Goal: Task Accomplishment & Management: Manage account settings

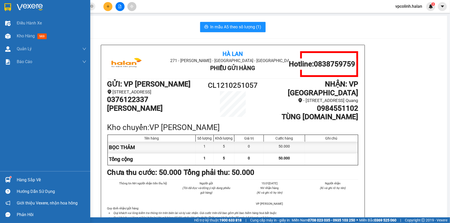
click at [7, 178] on img at bounding box center [7, 179] width 5 height 5
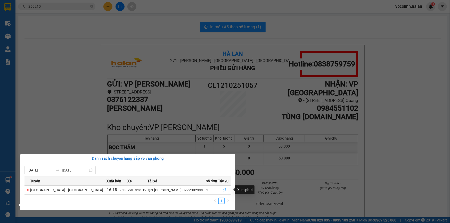
click at [224, 192] on button "button" at bounding box center [224, 190] width 12 height 8
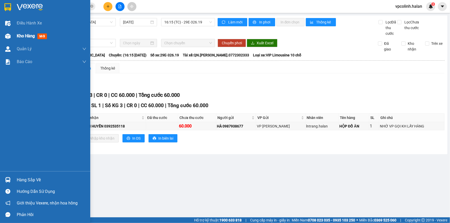
click at [13, 40] on div "Kho hàng mới" at bounding box center [45, 36] width 90 height 13
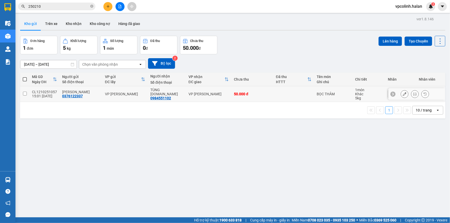
click at [218, 94] on div "VP [PERSON_NAME]" at bounding box center [208, 94] width 40 height 4
checkbox input "true"
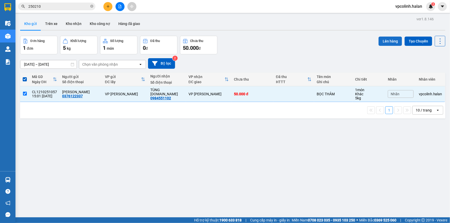
click at [380, 44] on button "Lên hàng" at bounding box center [389, 41] width 23 height 9
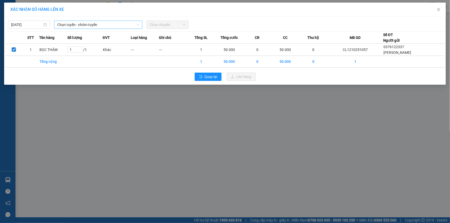
click at [130, 27] on span "Chọn tuyến - nhóm tuyến" at bounding box center [98, 25] width 82 height 8
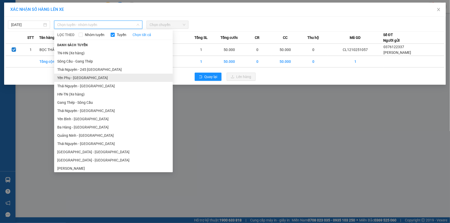
scroll to position [23, 0]
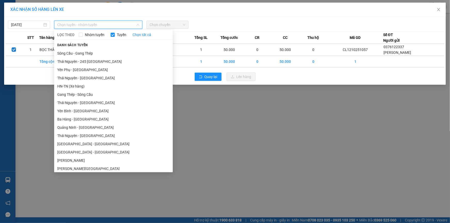
click at [85, 89] on li "HN-TN (Xe hàng)" at bounding box center [113, 86] width 119 height 8
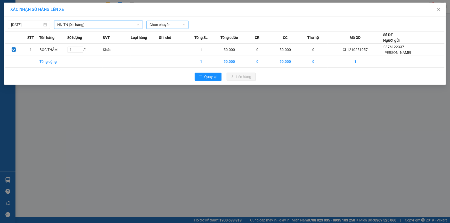
drag, startPoint x: 161, startPoint y: 24, endPoint x: 162, endPoint y: 28, distance: 4.4
click at [161, 26] on span "Chọn chuyến" at bounding box center [167, 25] width 36 height 8
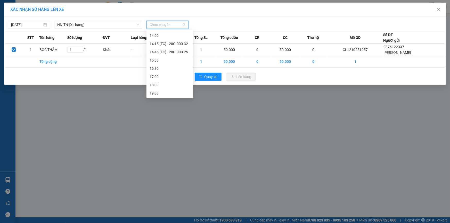
scroll to position [140, 0]
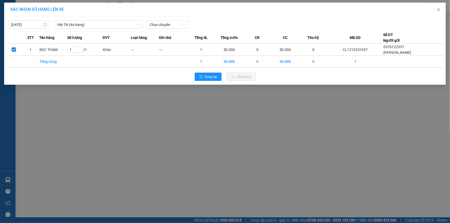
click at [213, 131] on div "XÁC NHẬN SỐ HÀNG LÊN XE [DATE] HN-[GEOGRAPHIC_DATA] (Xe hàng) LỌC THEO Nhóm tuy…" at bounding box center [225, 111] width 450 height 223
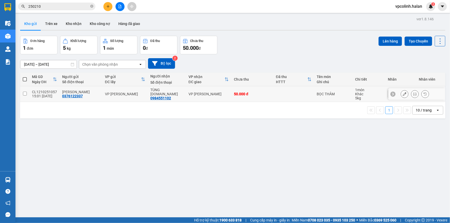
click at [55, 93] on div "CL1210251057" at bounding box center [44, 92] width 25 height 4
checkbox input "true"
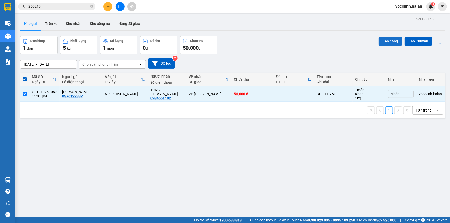
click at [383, 43] on button "Lên hàng" at bounding box center [389, 41] width 23 height 9
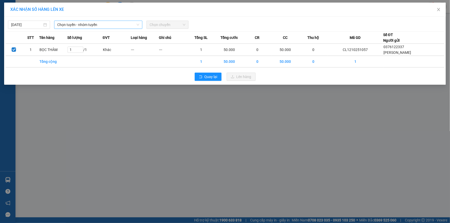
click at [136, 28] on div "[DATE] Chọn tuyến - nhóm tuyến Chọn chuyến STT Tên hàng Số lượng ĐVT Loại hàng …" at bounding box center [224, 51] width 441 height 68
click at [135, 27] on span "Chọn tuyến - nhóm tuyến" at bounding box center [98, 25] width 82 height 8
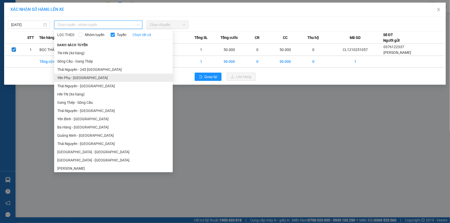
scroll to position [23, 0]
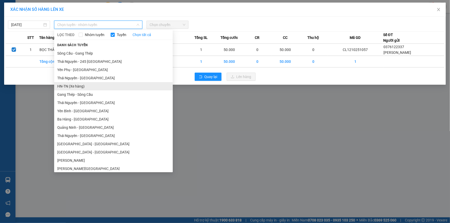
click at [66, 85] on li "HN-TN (Xe hàng)" at bounding box center [113, 86] width 119 height 8
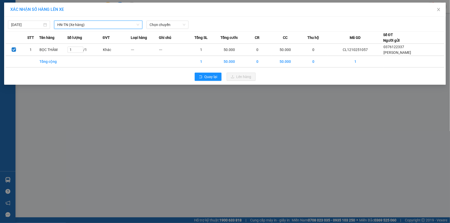
drag, startPoint x: 181, startPoint y: 24, endPoint x: 177, endPoint y: 29, distance: 6.2
click at [180, 26] on span "Chọn chuyến" at bounding box center [167, 25] width 36 height 8
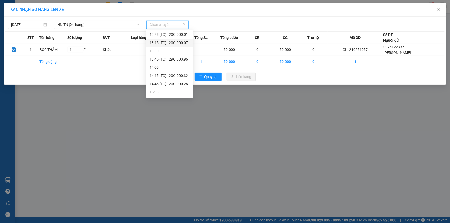
scroll to position [156, 0]
click at [174, 65] on div "16:45 (TC) - 29D-326.62" at bounding box center [169, 68] width 46 height 8
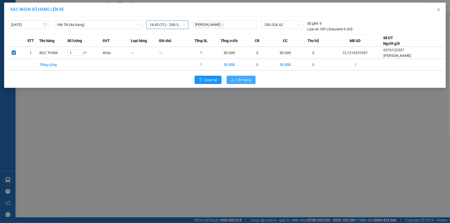
click at [236, 82] on button "Lên hàng" at bounding box center [240, 80] width 29 height 8
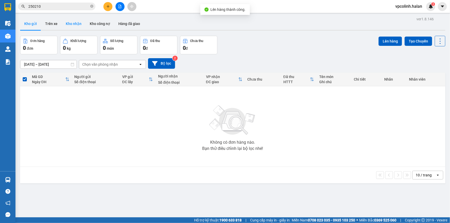
click at [66, 22] on button "Kho nhận" at bounding box center [74, 24] width 24 height 12
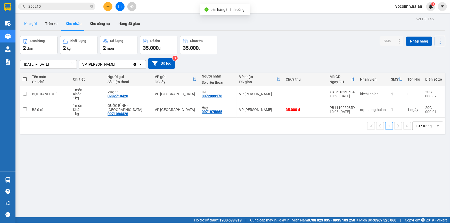
click at [37, 24] on button "Kho gửi" at bounding box center [30, 24] width 21 height 12
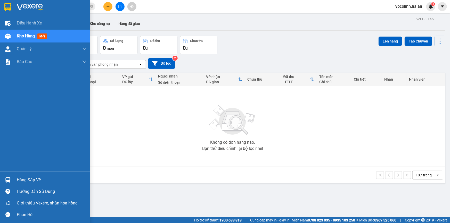
click at [14, 180] on div "Hàng sắp về" at bounding box center [45, 180] width 90 height 12
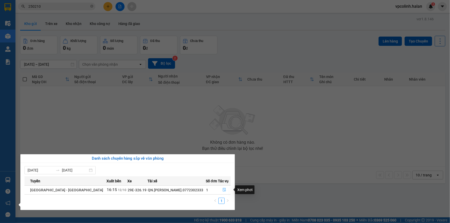
click at [222, 192] on span "file-done" at bounding box center [224, 190] width 4 height 4
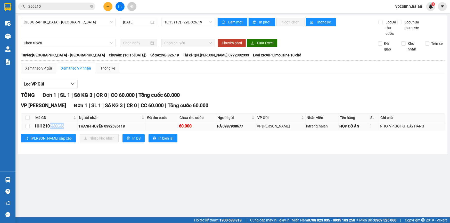
drag, startPoint x: 51, startPoint y: 127, endPoint x: 64, endPoint y: 124, distance: 13.6
click at [64, 124] on div "HH1210250956" at bounding box center [56, 126] width 42 height 6
copy div "250956"
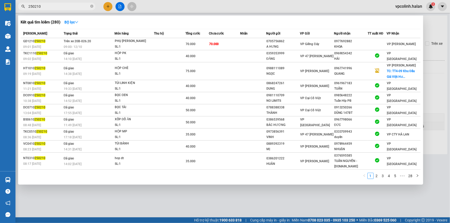
click at [53, 7] on input "250210" at bounding box center [58, 7] width 61 height 6
paste input "956"
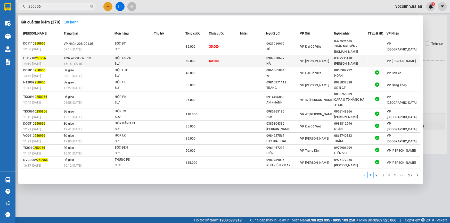
type input "250956"
click at [319, 59] on div "VP [PERSON_NAME]" at bounding box center [316, 61] width 33 height 6
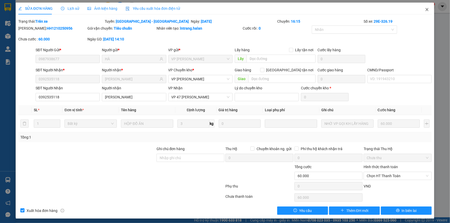
click at [426, 11] on span "Close" at bounding box center [426, 10] width 14 height 14
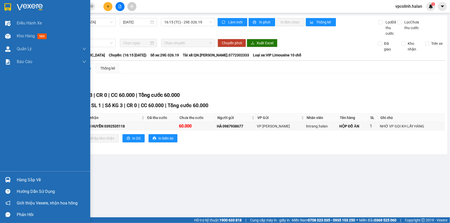
click at [13, 179] on div "Hàng sắp về" at bounding box center [45, 180] width 90 height 12
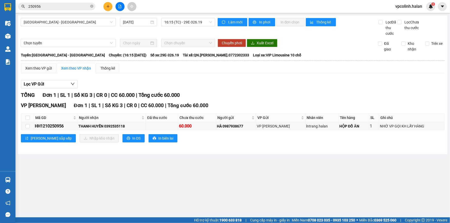
click at [263, 176] on section "Kết quả tìm kiếm ( 270 ) Bộ lọc Mã ĐH Trạng thái Món hàng Thu hộ Tổng cước Chưa…" at bounding box center [225, 111] width 450 height 223
click at [111, 8] on button at bounding box center [107, 6] width 9 height 9
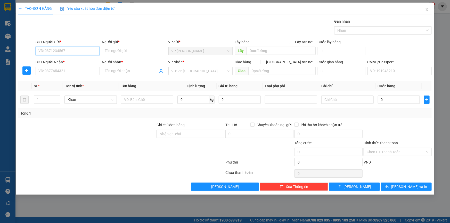
click at [82, 51] on input "SĐT Người Gửi *" at bounding box center [68, 51] width 64 height 8
type input "0918101993"
click at [126, 52] on input "Người gửi *" at bounding box center [134, 51] width 64 height 8
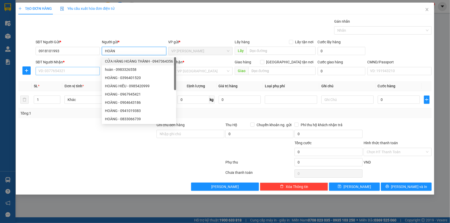
type input "HOÀN"
click at [78, 73] on input "SĐT Người Nhận *" at bounding box center [68, 71] width 64 height 8
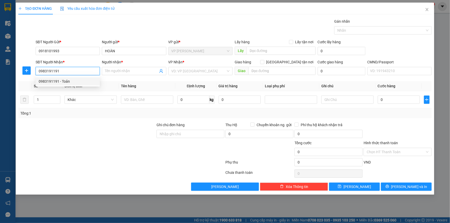
type input "0983191191"
click at [62, 86] on div "0983191191 0983191191 - Toản" at bounding box center [68, 81] width 64 height 10
drag, startPoint x: 56, startPoint y: 69, endPoint x: 59, endPoint y: 78, distance: 9.7
click at [57, 69] on input "0983191191" at bounding box center [68, 71] width 64 height 8
click at [59, 79] on div "0983191191 - Toản" at bounding box center [68, 82] width 58 height 6
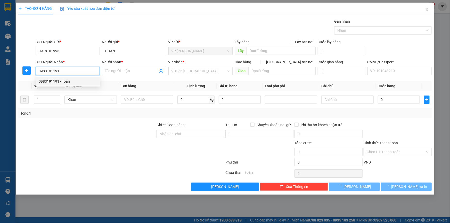
type input "Toản"
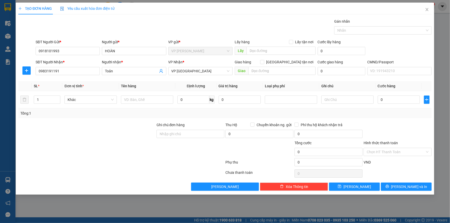
click at [15, 71] on div "TẠO ĐƠN HÀNG Yêu cầu xuất hóa đơn điện tử Transit Pickup Surcharge Ids Transit …" at bounding box center [225, 111] width 450 height 223
click at [29, 70] on span "plus" at bounding box center [27, 71] width 8 height 4
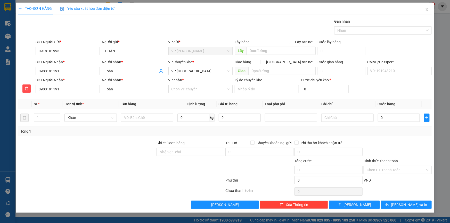
click at [183, 75] on div "VP Chuyển kho * VP [GEOGRAPHIC_DATA]" at bounding box center [200, 68] width 64 height 18
click at [184, 73] on span "VP [GEOGRAPHIC_DATA]" at bounding box center [200, 71] width 58 height 8
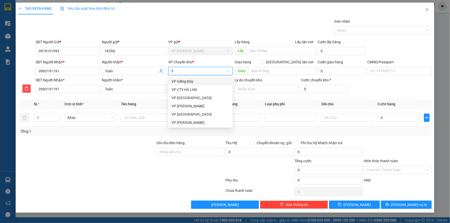
type input "YB"
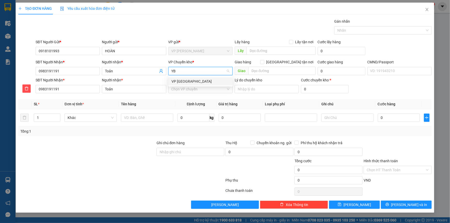
click at [183, 79] on div "VP [GEOGRAPHIC_DATA]" at bounding box center [200, 82] width 58 height 6
click at [184, 87] on input "VP nhận *" at bounding box center [198, 89] width 54 height 8
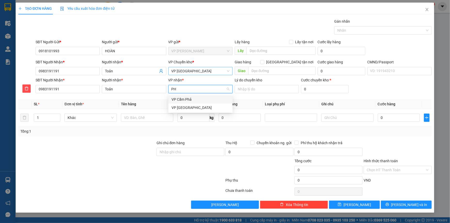
type input "PHU"
click at [186, 100] on div "VP [GEOGRAPHIC_DATA]" at bounding box center [200, 100] width 58 height 6
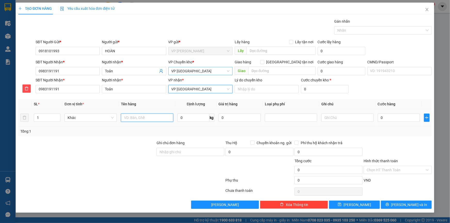
click at [146, 117] on input "text" at bounding box center [147, 118] width 52 height 8
type input "BỌC VÀNG ĐT"
click at [185, 120] on input "0" at bounding box center [193, 118] width 32 height 8
type input "0.5"
click at [393, 120] on input "0" at bounding box center [398, 118] width 42 height 8
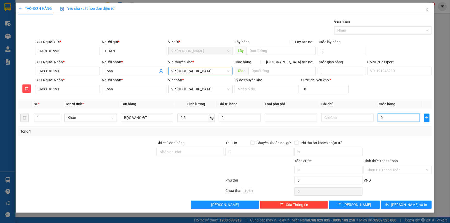
type input "3"
type input "35"
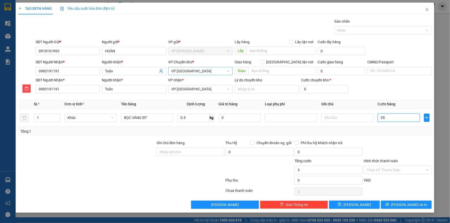
type input "35"
type input "350"
type input "3.500"
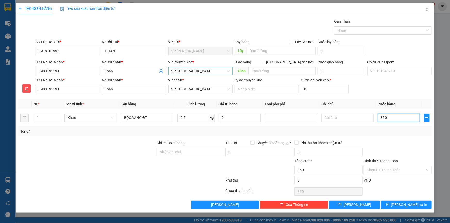
type input "3.500"
type input "35.000"
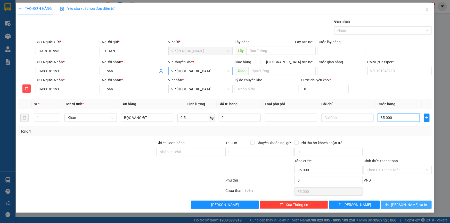
type input "35.000"
click at [403, 206] on span "[PERSON_NAME] và In" at bounding box center [409, 205] width 36 height 6
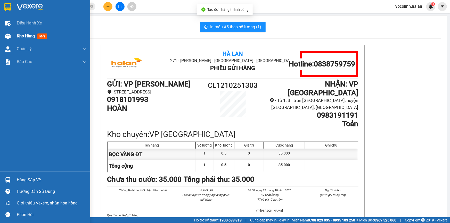
click at [6, 39] on div at bounding box center [7, 36] width 9 height 9
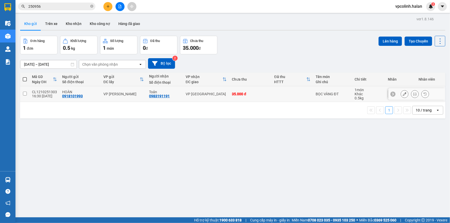
click at [401, 96] on button at bounding box center [404, 94] width 7 height 9
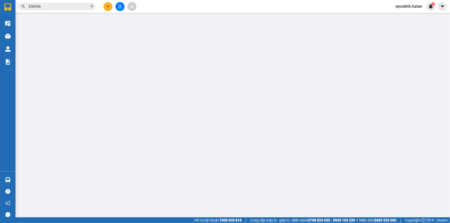
type input "0918101993"
type input "0983191191"
type input "0"
type input "35.000"
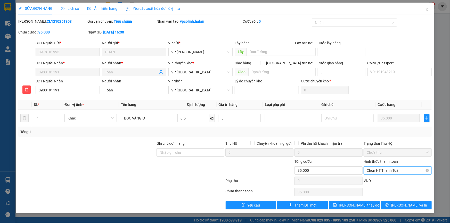
click at [393, 174] on span "Chọn HT Thanh Toán" at bounding box center [397, 171] width 62 height 8
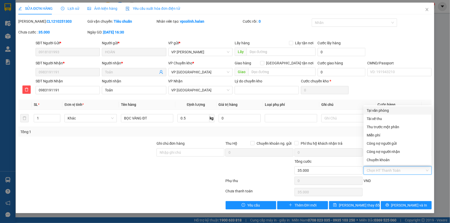
click at [380, 106] on div "Tại văn phòng" at bounding box center [397, 110] width 68 height 8
type input "0"
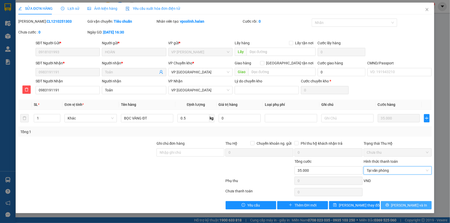
click at [392, 206] on button "[PERSON_NAME] và In" at bounding box center [406, 205] width 51 height 8
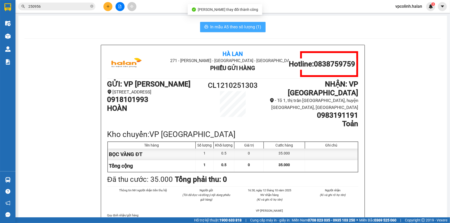
click at [236, 29] on span "In mẫu A5 theo số lượng (1)" at bounding box center [235, 27] width 51 height 6
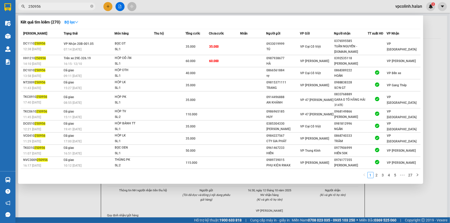
click at [56, 4] on input "250956" at bounding box center [58, 7] width 61 height 6
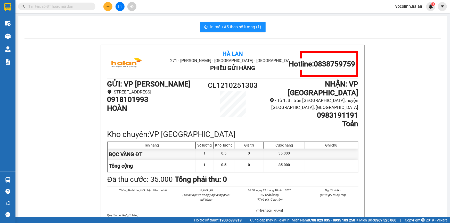
click at [79, 5] on input "text" at bounding box center [58, 7] width 61 height 6
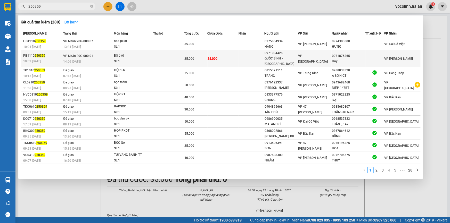
type input "250359"
click at [214, 57] on span "35.000" at bounding box center [213, 59] width 10 height 4
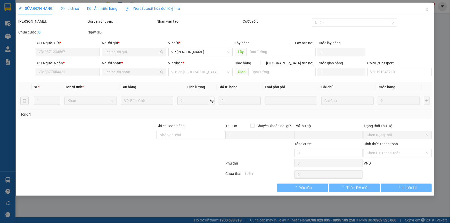
type input "0971084428"
type input "QUỐC BÌNH - [GEOGRAPHIC_DATA]"
type input "0971875865"
type input "Huy"
type input "0"
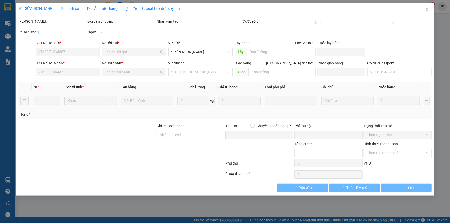
type input "35.000"
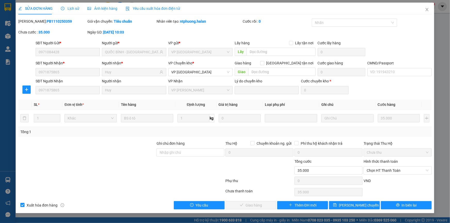
drag, startPoint x: 405, startPoint y: 173, endPoint x: 391, endPoint y: 189, distance: 21.2
click at [405, 175] on div "Hình thức thanh toán Chọn HT Thanh Toán" at bounding box center [397, 168] width 68 height 18
click at [386, 173] on span "Chọn HT Thanh Toán" at bounding box center [397, 171] width 62 height 8
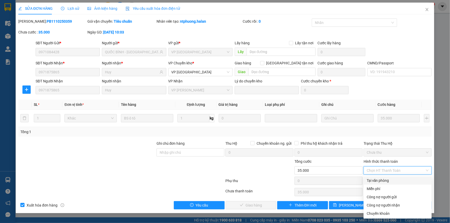
click at [373, 179] on div "Tại văn phòng" at bounding box center [397, 181] width 62 height 6
type input "0"
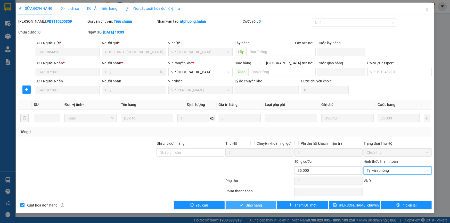
click at [267, 203] on button "Giao hàng" at bounding box center [250, 205] width 51 height 8
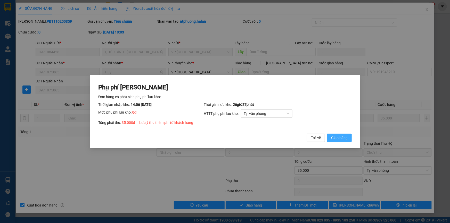
click at [340, 136] on span "Giao hàng" at bounding box center [339, 138] width 16 height 6
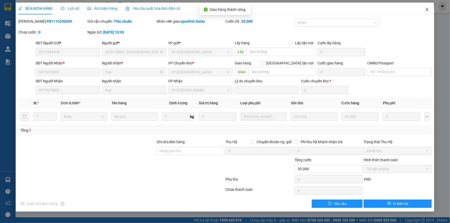
click at [430, 13] on span "Close" at bounding box center [426, 10] width 14 height 14
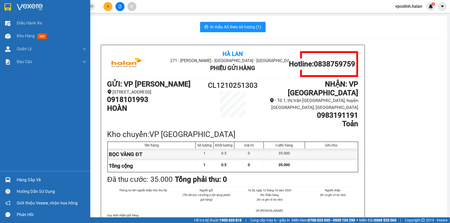
click at [11, 181] on div at bounding box center [7, 179] width 9 height 9
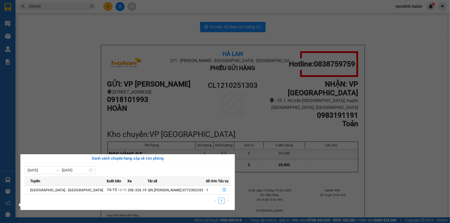
click at [115, 24] on section "Kết quả tìm kiếm ( 280 ) Bộ lọc Mã ĐH Trạng thái Món hàng Thu hộ Tổng cước Chưa…" at bounding box center [225, 111] width 450 height 223
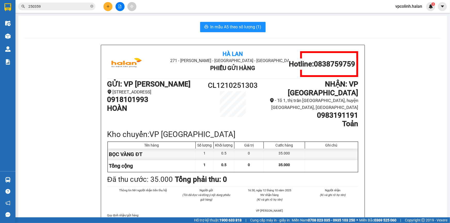
click at [108, 5] on icon "plus" at bounding box center [108, 7] width 4 height 4
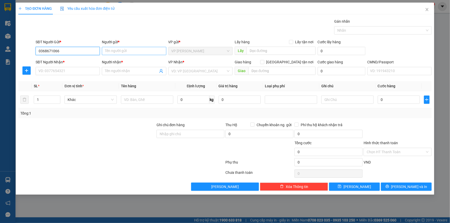
type input "0368671066"
click at [128, 53] on input "Người gửi *" at bounding box center [134, 51] width 64 height 8
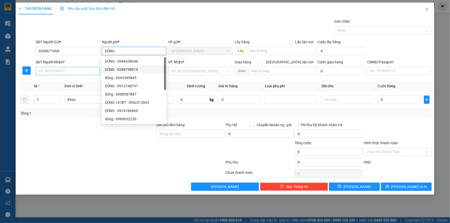
type input "DŨNG"
click at [71, 73] on input "SĐT Người Nhận *" at bounding box center [68, 71] width 64 height 8
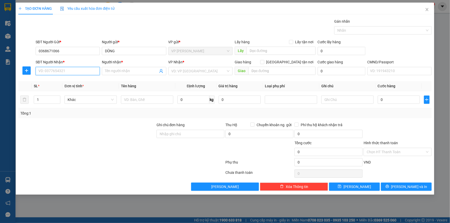
click at [65, 73] on input "SĐT Người Nhận *" at bounding box center [68, 71] width 64 height 8
type input "0966388920"
drag, startPoint x: 72, startPoint y: 80, endPoint x: 75, endPoint y: 86, distance: 6.6
click at [72, 80] on div "0966388920 - DUNG" at bounding box center [68, 82] width 58 height 6
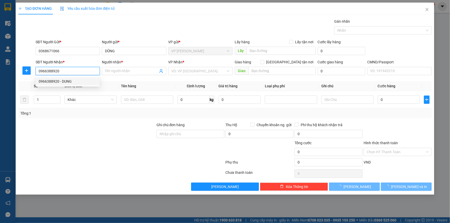
type input "DUNG"
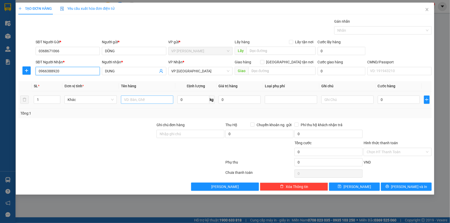
type input "0966388920"
click at [141, 99] on input "text" at bounding box center [147, 100] width 52 height 8
type input "TÚI GIẤY TỜ"
click at [196, 104] on div "0 kg" at bounding box center [195, 100] width 37 height 10
click at [196, 102] on input "0" at bounding box center [193, 100] width 32 height 8
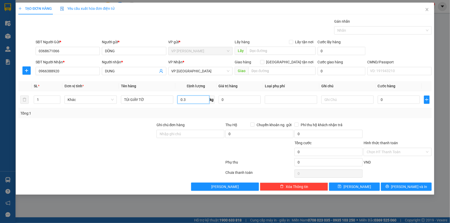
type input "0.3"
click at [392, 89] on th "Cước hàng" at bounding box center [398, 86] width 46 height 10
click at [389, 98] on input "0" at bounding box center [398, 100] width 42 height 8
type input "3"
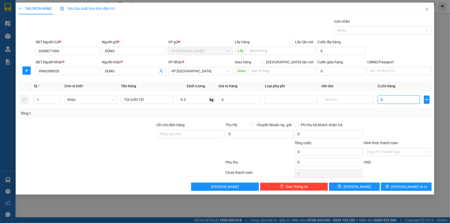
type input "3"
type input "35"
type input "350"
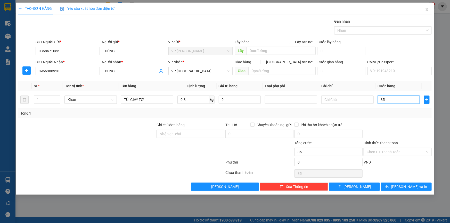
type input "350"
type input "3.500"
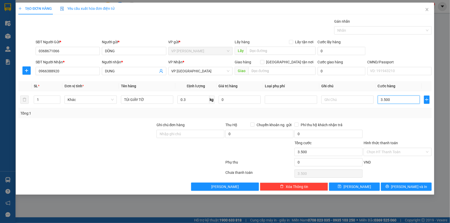
type input "35.000"
click at [412, 187] on span "[PERSON_NAME] và In" at bounding box center [409, 187] width 36 height 6
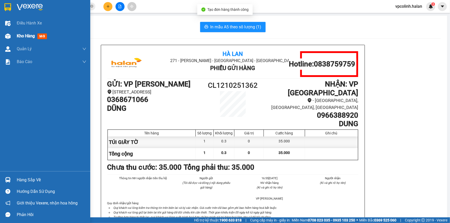
click at [10, 40] on div at bounding box center [7, 36] width 9 height 9
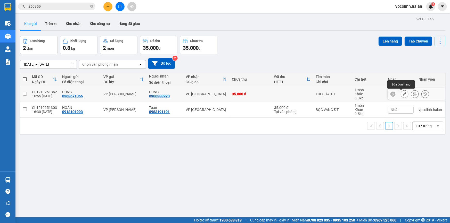
click at [402, 94] on icon at bounding box center [404, 94] width 4 height 4
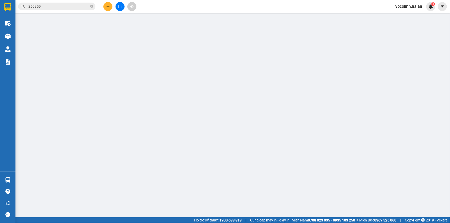
type input "0368671066"
type input "0966388920"
type input "0"
type input "35.000"
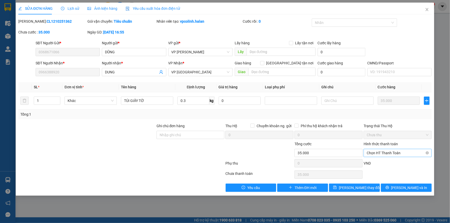
click at [400, 155] on span "Chọn HT Thanh Toán" at bounding box center [397, 153] width 62 height 8
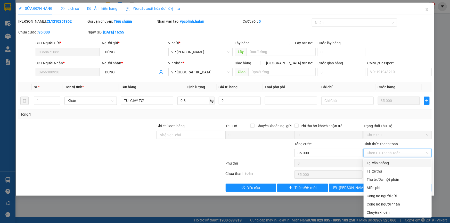
click at [374, 165] on div "Tại văn phòng" at bounding box center [397, 163] width 62 height 6
type input "0"
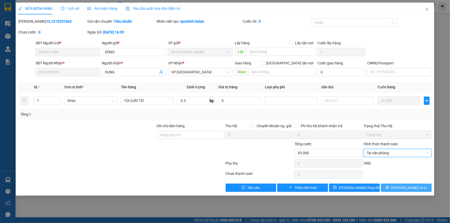
click at [386, 186] on button "[PERSON_NAME] và In" at bounding box center [406, 188] width 51 height 8
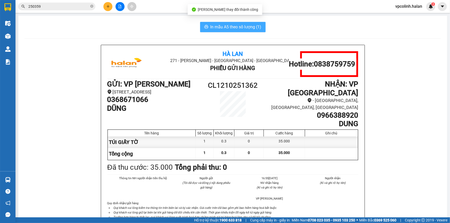
click at [238, 24] on span "In mẫu A5 theo số lượng (1)" at bounding box center [235, 27] width 51 height 6
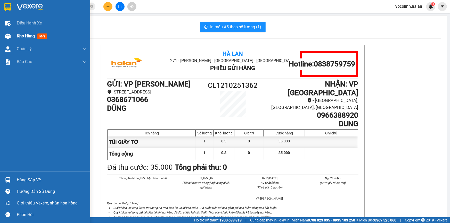
click at [8, 34] on img at bounding box center [7, 35] width 5 height 5
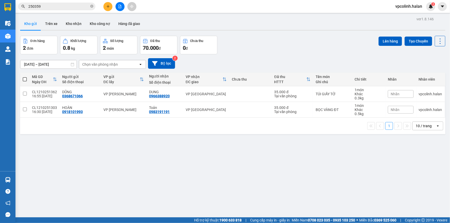
click at [233, 116] on td at bounding box center [250, 110] width 42 height 16
checkbox input "true"
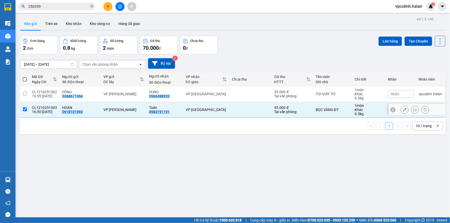
click at [235, 100] on td at bounding box center [250, 94] width 42 height 16
checkbox input "true"
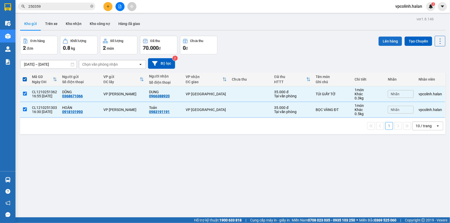
click at [387, 40] on button "Lên hàng" at bounding box center [389, 41] width 23 height 9
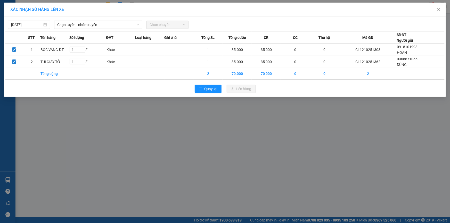
drag, startPoint x: 127, startPoint y: 24, endPoint x: 125, endPoint y: 29, distance: 5.1
click at [126, 27] on span "Chọn tuyến - nhóm tuyến" at bounding box center [98, 25] width 82 height 8
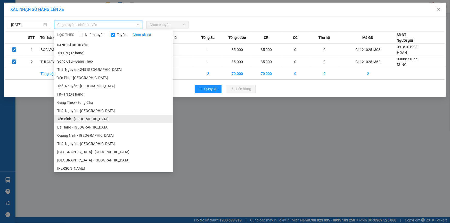
scroll to position [23, 0]
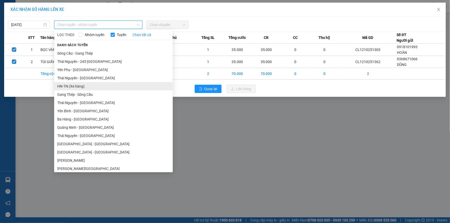
click at [79, 85] on li "HN-TN (Xe hàng)" at bounding box center [113, 86] width 119 height 8
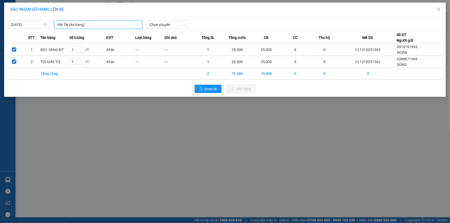
drag, startPoint x: 171, startPoint y: 19, endPoint x: 174, endPoint y: 39, distance: 20.0
click at [170, 23] on div "[DATE] HN-[GEOGRAPHIC_DATA] (Xe hàng) [GEOGRAPHIC_DATA]-[GEOGRAPHIC_DATA] (Xe h…" at bounding box center [224, 23] width 439 height 11
drag, startPoint x: 180, startPoint y: 21, endPoint x: 182, endPoint y: 30, distance: 8.6
click at [181, 21] on span "Chọn chuyến" at bounding box center [167, 25] width 36 height 8
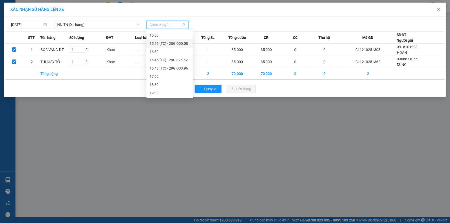
scroll to position [165, 0]
click at [175, 42] on div "15:55 (TC) - 20G-000.08" at bounding box center [169, 43] width 40 height 6
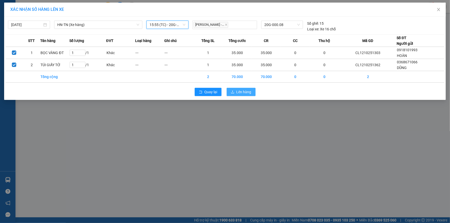
click at [235, 91] on button "Lên hàng" at bounding box center [240, 92] width 29 height 8
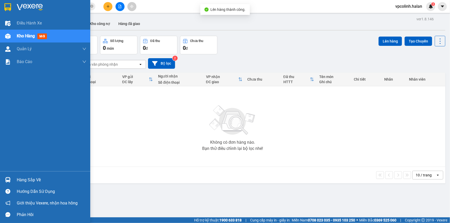
click at [14, 180] on div "Hàng sắp về" at bounding box center [45, 180] width 90 height 12
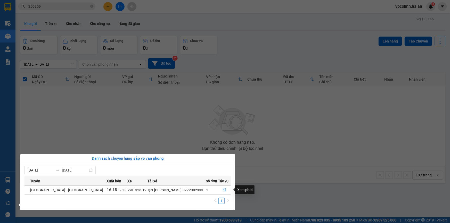
click at [222, 191] on icon "file-done" at bounding box center [224, 190] width 4 height 4
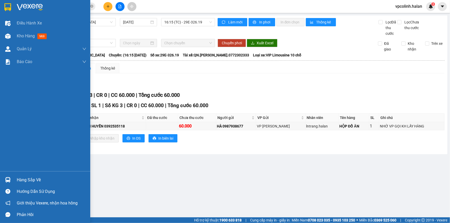
click at [7, 178] on img at bounding box center [7, 179] width 5 height 5
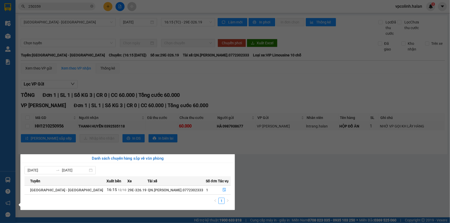
drag, startPoint x: 53, startPoint y: 15, endPoint x: 54, endPoint y: 9, distance: 6.4
click at [54, 14] on section "Kết quả tìm kiếm ( 280 ) Bộ lọc Mã ĐH Trạng thái Món hàng Thu hộ Tổng cước Chưa…" at bounding box center [225, 111] width 450 height 223
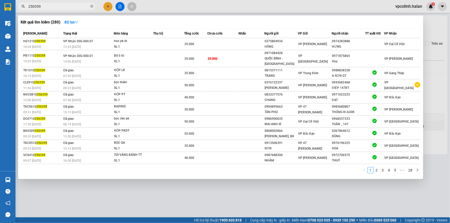
click at [54, 9] on input "250359" at bounding box center [58, 7] width 61 height 6
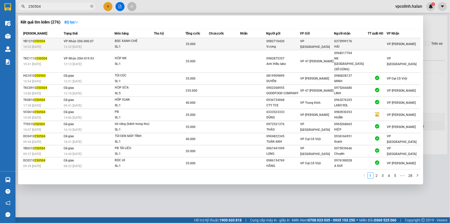
type input "250504"
click at [213, 39] on td at bounding box center [224, 44] width 31 height 12
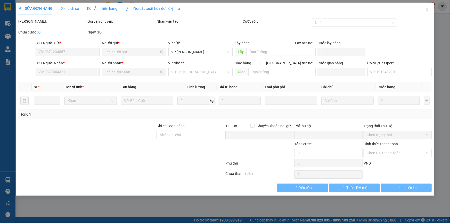
type input "0982710420"
type input "Vượng"
type input "0372999176"
type input "HẢI"
type input "0"
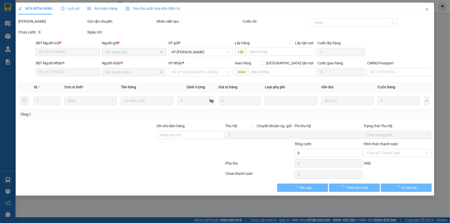
type input "35.000"
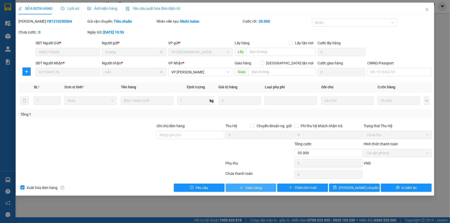
click at [254, 186] on span "Giao hàng" at bounding box center [253, 188] width 16 height 6
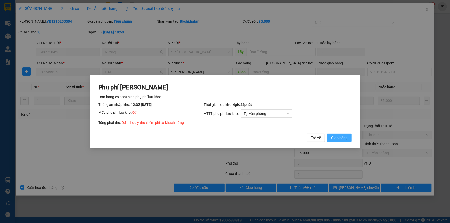
click at [346, 135] on span "Giao hàng" at bounding box center [339, 138] width 16 height 6
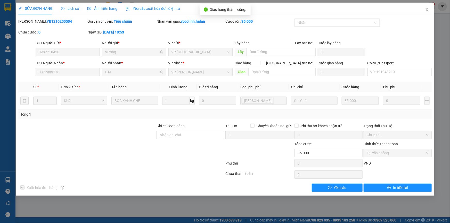
click at [423, 13] on span "Close" at bounding box center [426, 10] width 14 height 14
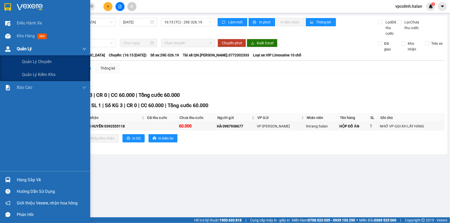
click at [13, 43] on div "Quản Lý" at bounding box center [45, 49] width 90 height 13
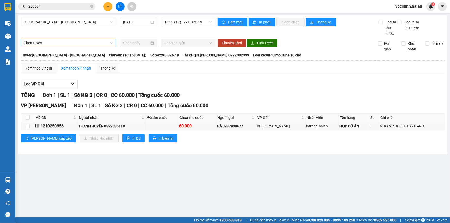
click at [21, 39] on div "Chọn tuyến" at bounding box center [68, 43] width 95 height 8
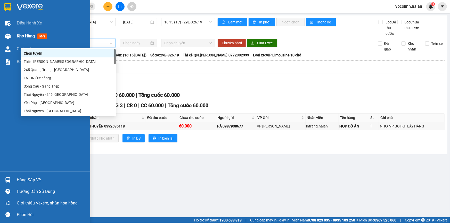
click at [11, 38] on div at bounding box center [7, 36] width 9 height 9
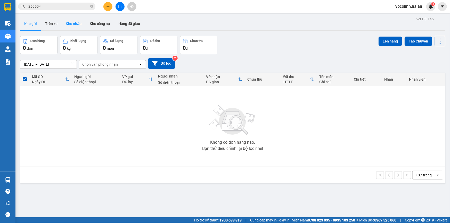
click at [72, 29] on button "Kho nhận" at bounding box center [74, 24] width 24 height 12
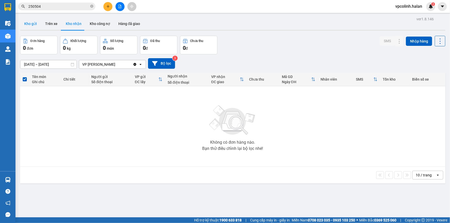
click at [33, 27] on button "Kho gửi" at bounding box center [30, 24] width 21 height 12
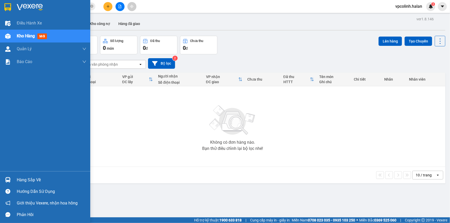
click at [0, 181] on div "Hàng sắp về" at bounding box center [45, 180] width 90 height 12
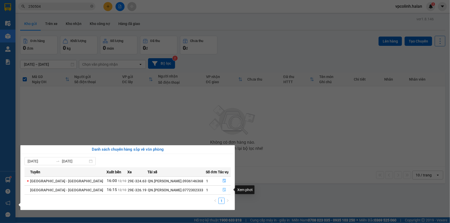
click at [224, 190] on icon "file-done" at bounding box center [224, 190] width 4 height 4
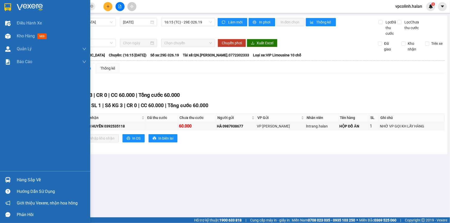
click at [10, 180] on img at bounding box center [7, 179] width 5 height 5
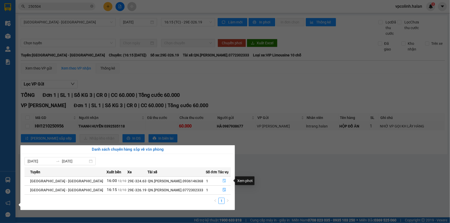
click at [221, 183] on button "button" at bounding box center [224, 181] width 12 height 8
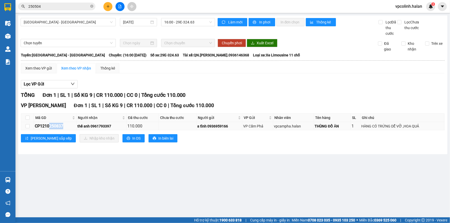
drag, startPoint x: 48, startPoint y: 125, endPoint x: 64, endPoint y: 124, distance: 15.7
click at [64, 124] on div "CP1210250837" at bounding box center [55, 126] width 41 height 6
copy div "250837"
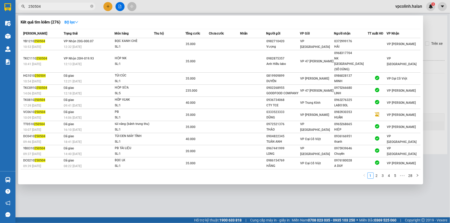
click at [42, 4] on input "250504" at bounding box center [58, 7] width 61 height 6
paste input "837"
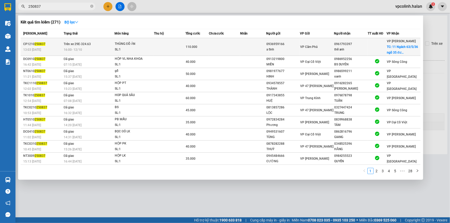
type input "250837"
click at [98, 49] on div "16:00 [DATE]" at bounding box center [89, 50] width 51 height 6
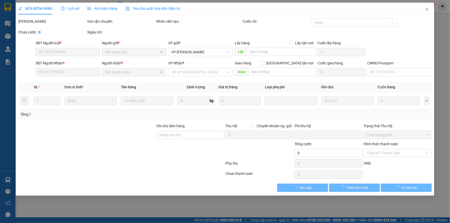
type input "0936959166"
type input "a tĩnh"
type input "0961793397"
type input "thế anh"
checkbox input "true"
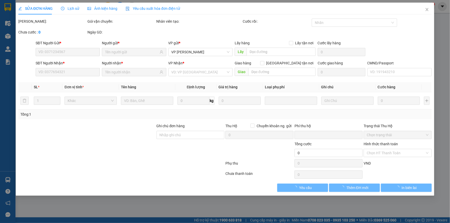
type input "11 Ngách 63/5/36 ngõ 35 [GEOGRAPHIC_DATA][PERSON_NAME], [GEOGRAPHIC_DATA], [GEO…"
type input "40.000"
type input "SHIP GẤP"
type input "0"
type input "110.000"
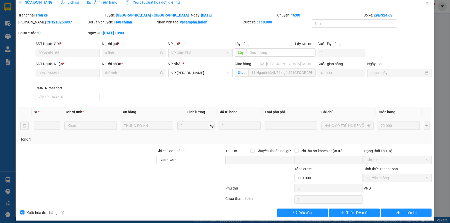
scroll to position [10, 0]
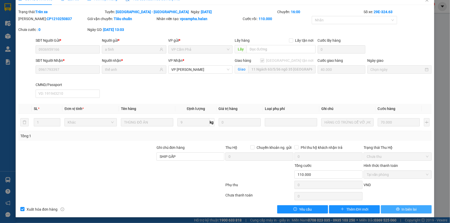
click at [401, 210] on span "In biên lai" at bounding box center [408, 210] width 15 height 6
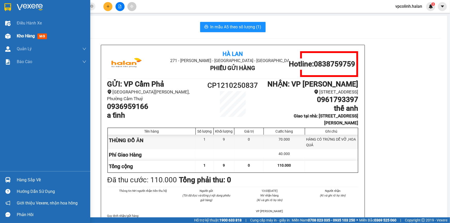
click at [3, 37] on div at bounding box center [7, 36] width 9 height 9
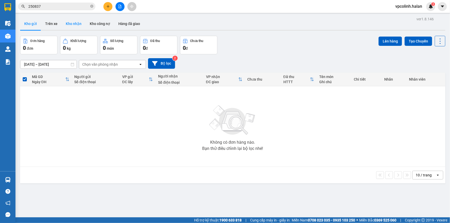
click at [78, 28] on button "Kho nhận" at bounding box center [74, 24] width 24 height 12
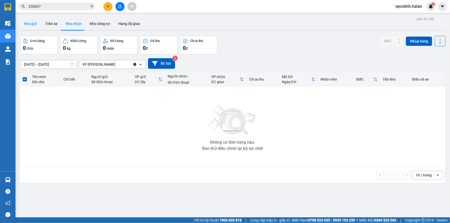
click at [35, 27] on button "Kho gửi" at bounding box center [30, 24] width 21 height 12
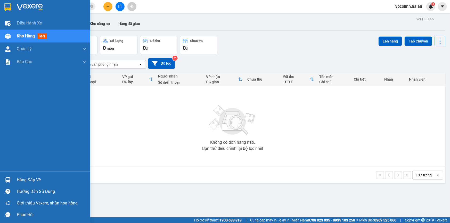
click at [9, 181] on img at bounding box center [7, 179] width 5 height 5
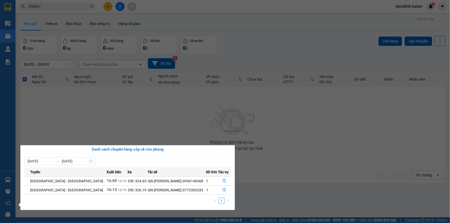
click at [213, 132] on section "Kết quả tìm kiếm ( 271 ) Bộ lọc Mã ĐH Trạng thái Món hàng Thu hộ Tổng cước Chưa…" at bounding box center [225, 111] width 450 height 223
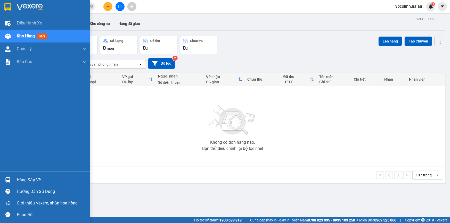
click at [11, 179] on div at bounding box center [7, 179] width 9 height 9
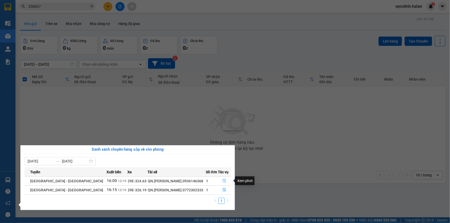
click at [223, 179] on icon "file-done" at bounding box center [224, 181] width 3 height 4
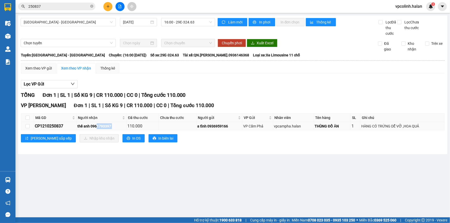
drag, startPoint x: 97, startPoint y: 125, endPoint x: 130, endPoint y: 128, distance: 32.5
click at [130, 128] on tr "CP1210250837 thế anh 0961793397 110.000 a tĩnh 0936959166 VP Cẩm Phả vpcampha.h…" at bounding box center [232, 126] width 423 height 8
drag, startPoint x: 105, startPoint y: 125, endPoint x: 64, endPoint y: 125, distance: 41.2
click at [64, 125] on div "CP1210250837" at bounding box center [55, 126] width 41 height 6
copy div "0250837"
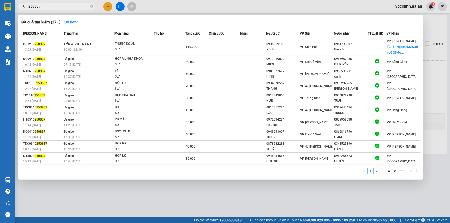
click at [67, 4] on input "250837" at bounding box center [58, 7] width 61 height 6
click at [66, 5] on input "250837" at bounding box center [58, 7] width 61 height 6
drag, startPoint x: 66, startPoint y: 5, endPoint x: 59, endPoint y: 6, distance: 6.9
click at [59, 6] on input "250837" at bounding box center [58, 7] width 61 height 6
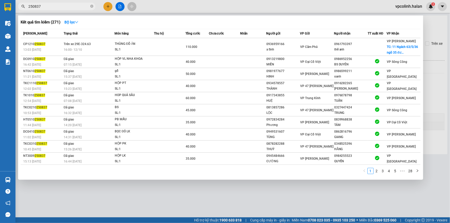
paste input "0"
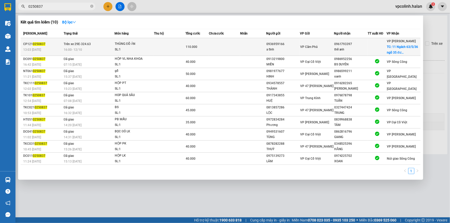
type input "0250837"
click at [104, 47] on div "16:00 [DATE]" at bounding box center [89, 50] width 51 height 6
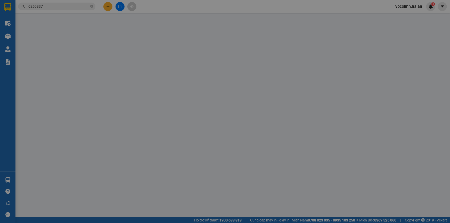
type input "0936959166"
type input "a tĩnh"
type input "0961793397"
type input "thế anh"
checkbox input "true"
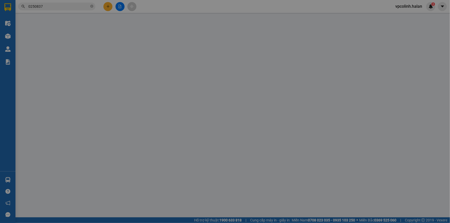
type input "11 Ngách 63/5/36 ngõ 35 [GEOGRAPHIC_DATA][PERSON_NAME], [GEOGRAPHIC_DATA], [GEO…"
type input "40.000"
type input "SHIP GẤP"
type input "0"
type input "110.000"
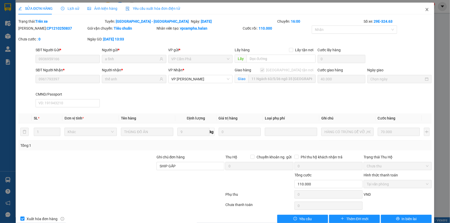
click at [425, 10] on icon "close" at bounding box center [427, 9] width 4 height 4
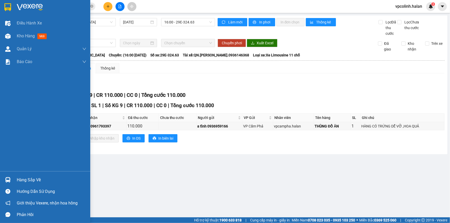
click at [8, 182] on div at bounding box center [7, 179] width 9 height 9
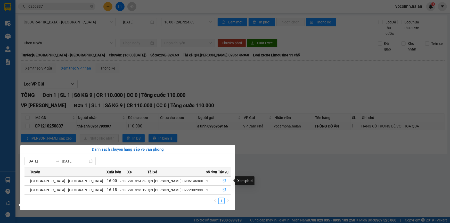
click at [222, 181] on icon "file-done" at bounding box center [224, 181] width 4 height 4
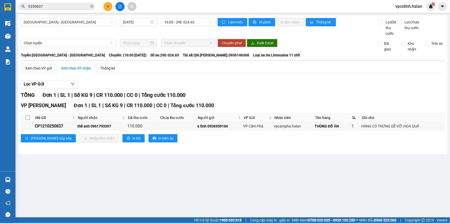
click at [28, 117] on input "checkbox" at bounding box center [28, 118] width 4 height 4
checkbox input "true"
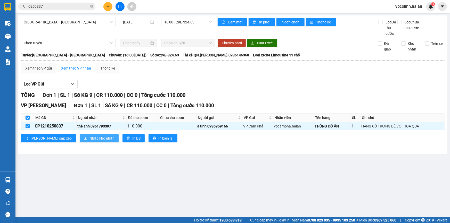
click at [89, 139] on span "Nhập kho nhận" at bounding box center [101, 139] width 25 height 6
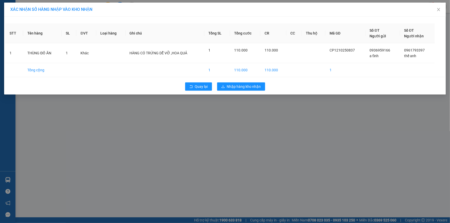
click at [224, 93] on div "Quay lại Nhập hàng kho nhận" at bounding box center [224, 86] width 439 height 13
click at [219, 89] on button "Nhập hàng kho nhận" at bounding box center [241, 86] width 48 height 8
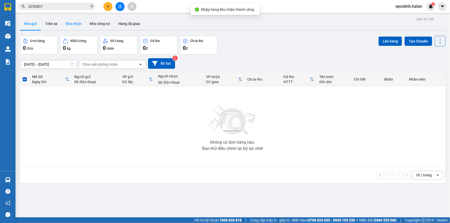
click at [75, 23] on button "Kho nhận" at bounding box center [74, 24] width 24 height 12
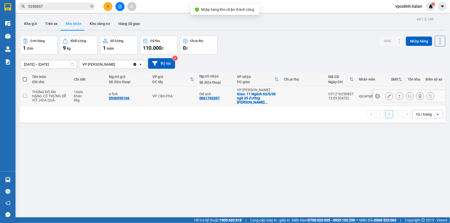
click at [388, 94] on button at bounding box center [388, 96] width 7 height 9
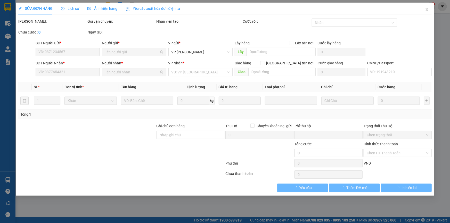
type input "0936959166"
type input "a tĩnh"
type input "0961793397"
type input "thế anh"
checkbox input "true"
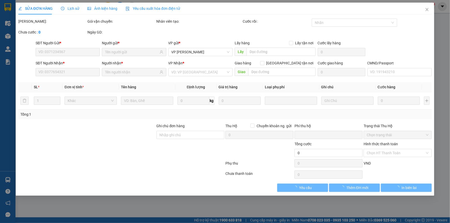
type input "11 Ngách 63/5/36 ngõ 35 [GEOGRAPHIC_DATA][PERSON_NAME], [GEOGRAPHIC_DATA], [GEO…"
type input "40.000"
type input "SHIP GẤP"
type input "0"
type input "110.000"
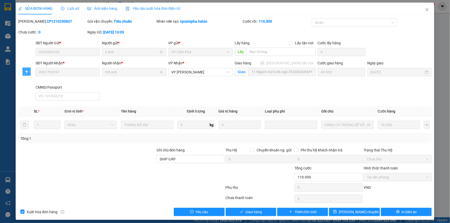
click at [27, 70] on icon "plus" at bounding box center [26, 72] width 4 height 4
click at [38, 81] on span "Chuyển kho" at bounding box center [35, 82] width 21 height 6
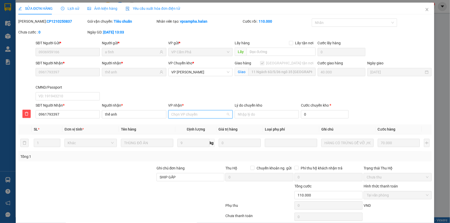
click at [196, 112] on input "VP nhận *" at bounding box center [198, 115] width 54 height 8
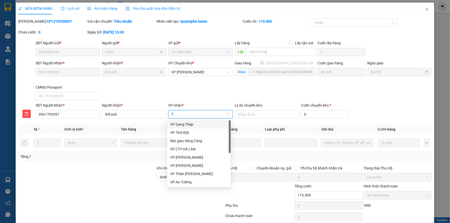
type input "TK"
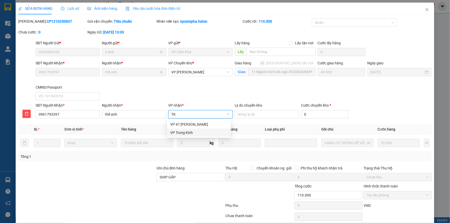
click at [189, 132] on div "VP Trung Kính" at bounding box center [198, 133] width 57 height 6
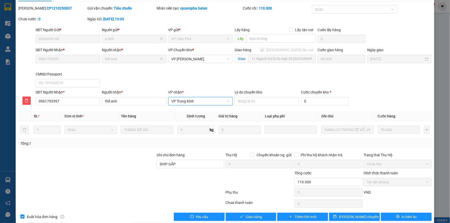
scroll to position [21, 0]
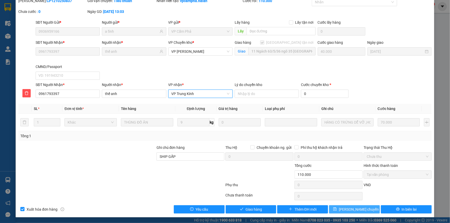
click at [357, 209] on span "[PERSON_NAME] chuyển hoàn" at bounding box center [363, 210] width 49 height 6
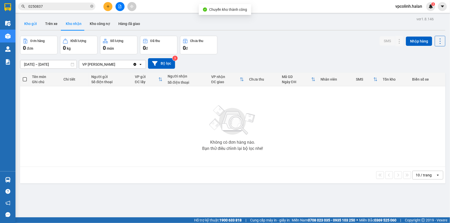
click at [31, 24] on button "Kho gửi" at bounding box center [30, 24] width 21 height 12
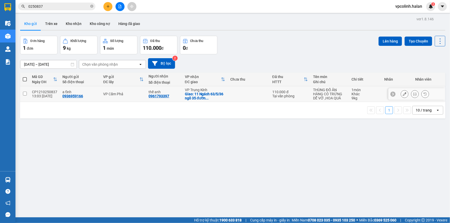
click at [163, 90] on div "thế anh" at bounding box center [164, 92] width 31 height 4
checkbox input "true"
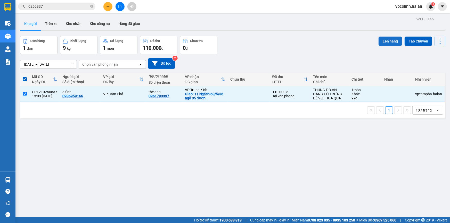
click at [383, 37] on button "Lên hàng" at bounding box center [389, 41] width 23 height 9
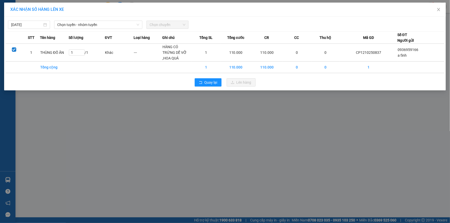
click at [72, 32] on th "Số lượng" at bounding box center [87, 38] width 36 height 12
click at [86, 26] on span "Chọn tuyến - nhóm tuyến" at bounding box center [98, 25] width 82 height 8
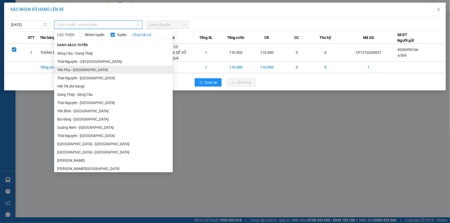
scroll to position [23, 0]
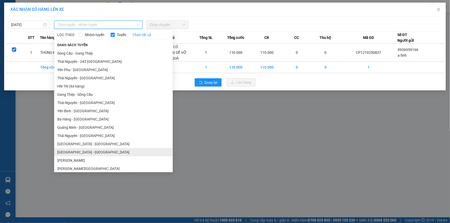
click at [70, 148] on li "[GEOGRAPHIC_DATA] - [GEOGRAPHIC_DATA]" at bounding box center [113, 152] width 119 height 8
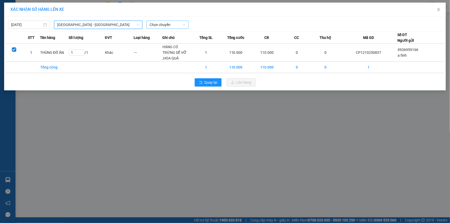
click at [167, 24] on span "Chọn chuyến" at bounding box center [167, 25] width 36 height 8
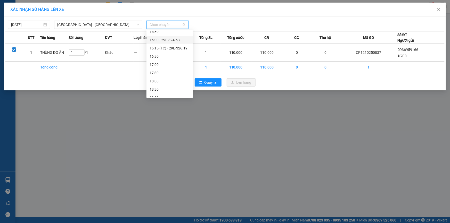
scroll to position [211, 0]
click at [172, 40] on div "16:00 - 29E-324.63" at bounding box center [169, 39] width 40 height 6
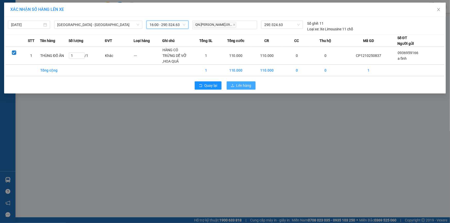
click at [236, 81] on button "Lên hàng" at bounding box center [240, 85] width 29 height 8
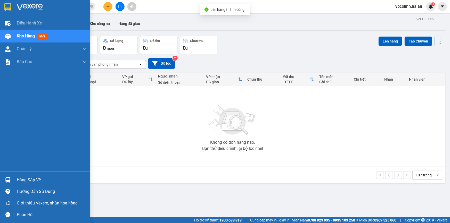
drag, startPoint x: 1, startPoint y: 174, endPoint x: 0, endPoint y: 178, distance: 3.2
click at [1, 174] on div "Hàng sắp về" at bounding box center [45, 180] width 90 height 12
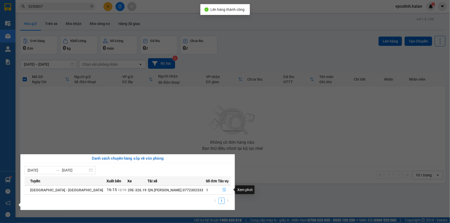
click at [223, 189] on icon "file-done" at bounding box center [224, 190] width 3 height 4
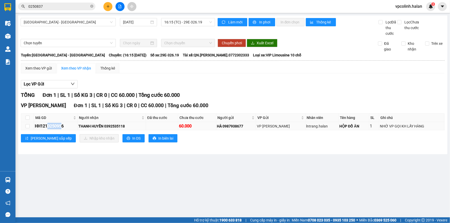
drag, startPoint x: 48, startPoint y: 126, endPoint x: 63, endPoint y: 126, distance: 14.9
click at [63, 126] on div "HH1210250956" at bounding box center [56, 126] width 42 height 6
drag, startPoint x: 45, startPoint y: 126, endPoint x: 76, endPoint y: 124, distance: 30.5
click at [76, 124] on div "HH1210250956" at bounding box center [56, 126] width 42 height 6
copy div "10250956"
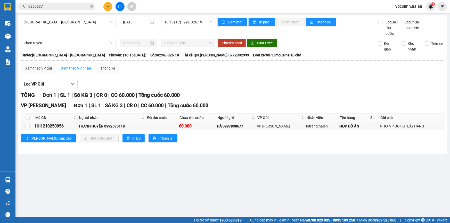
click at [70, 10] on span "0250837" at bounding box center [56, 7] width 77 height 8
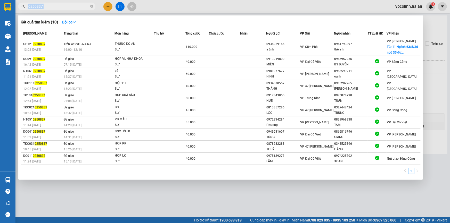
click at [71, 9] on span "0250837" at bounding box center [56, 7] width 77 height 8
click at [71, 7] on input "0250837" at bounding box center [58, 7] width 61 height 6
paste input "10250956"
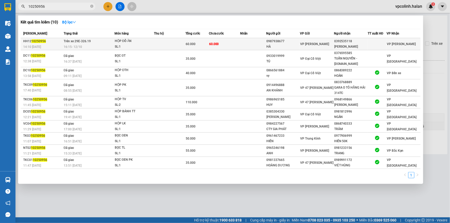
type input "10250956"
click at [117, 44] on div "SL: 1" at bounding box center [134, 47] width 39 height 6
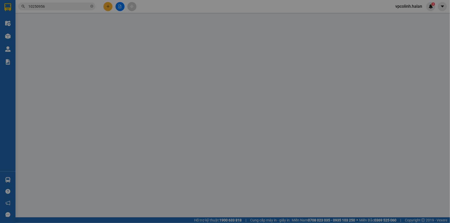
type input "0987938677"
type input "HÀ"
type input "0392535118"
type input "[PERSON_NAME]"
type input "0"
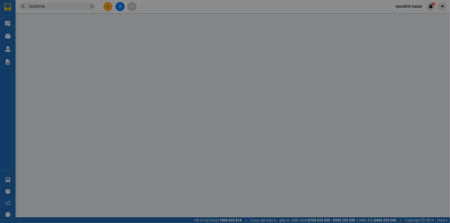
type input "60.000"
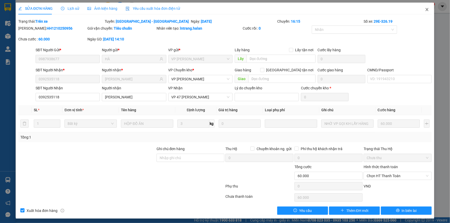
click at [425, 10] on icon "close" at bounding box center [427, 9] width 4 height 4
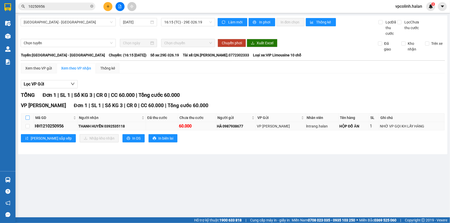
drag, startPoint x: 27, startPoint y: 116, endPoint x: 35, endPoint y: 123, distance: 10.6
click at [28, 116] on input "checkbox" at bounding box center [28, 118] width 4 height 4
checkbox input "true"
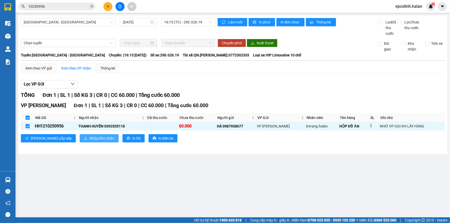
click at [89, 136] on span "Nhập kho nhận" at bounding box center [101, 139] width 25 height 6
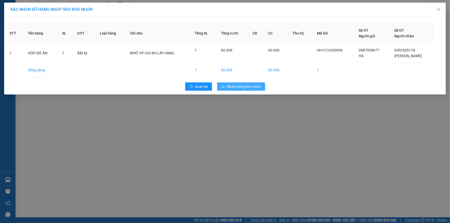
click at [232, 89] on span "Nhập hàng kho nhận" at bounding box center [244, 87] width 34 height 6
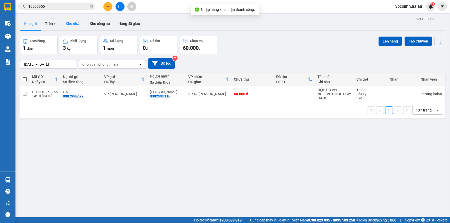
click at [72, 23] on button "Kho nhận" at bounding box center [74, 24] width 24 height 12
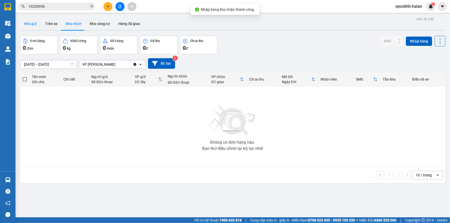
click at [26, 24] on button "Kho gửi" at bounding box center [30, 24] width 21 height 12
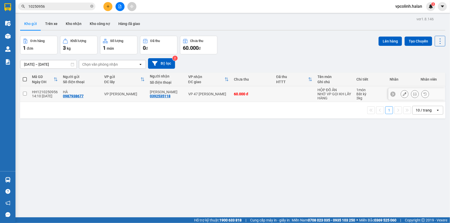
click at [412, 95] on button at bounding box center [414, 94] width 7 height 9
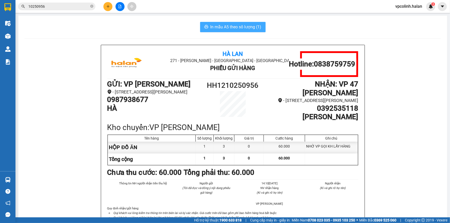
click at [248, 30] on span "In mẫu A5 theo số lượng (1)" at bounding box center [235, 27] width 51 height 6
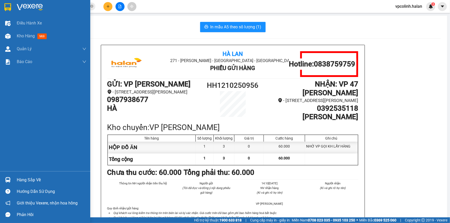
click at [5, 181] on img at bounding box center [7, 179] width 5 height 5
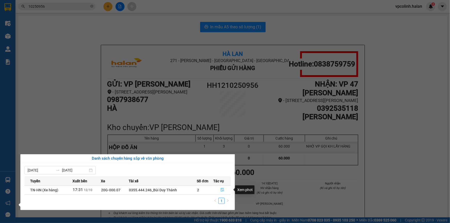
click at [226, 191] on button "button" at bounding box center [222, 190] width 17 height 8
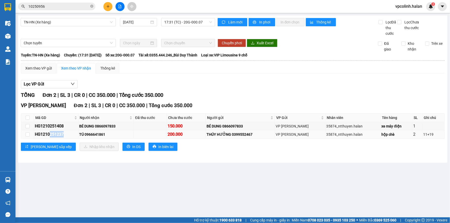
drag, startPoint x: 51, startPoint y: 135, endPoint x: 66, endPoint y: 135, distance: 15.5
click at [73, 136] on div "HG1210251237" at bounding box center [56, 134] width 43 height 6
copy div "251237"
click at [54, 2] on div "Kết quả tìm kiếm ( 10 ) Bộ lọc Mã ĐH Trạng thái Món hàng Thu hộ Tổng cước Chưa …" at bounding box center [225, 6] width 450 height 13
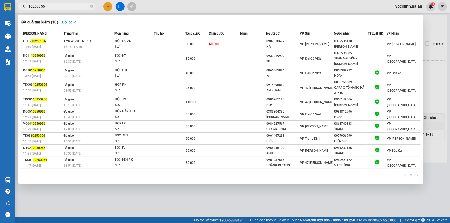
click at [54, 7] on input "10250956" at bounding box center [58, 7] width 61 height 6
click at [54, 8] on input "10250956" at bounding box center [58, 7] width 61 height 6
paste input "251237"
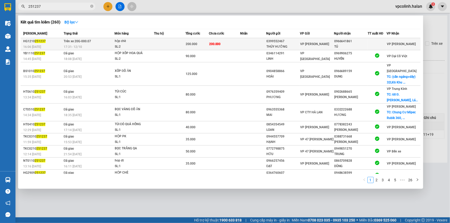
type input "251237"
click at [125, 46] on div "SL: 2" at bounding box center [134, 47] width 39 height 6
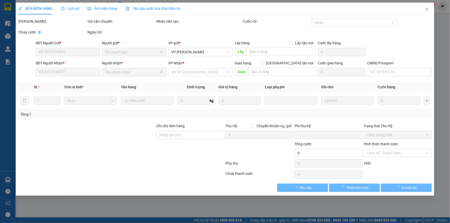
type input "0399552467"
type input "THÚY HƯỞNG"
type input "0966641861"
type input "TÚ"
type input "0"
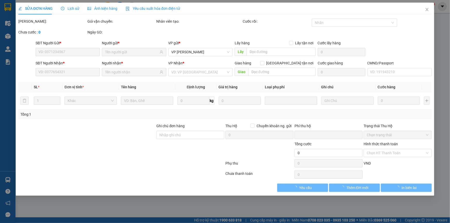
type input "200.000"
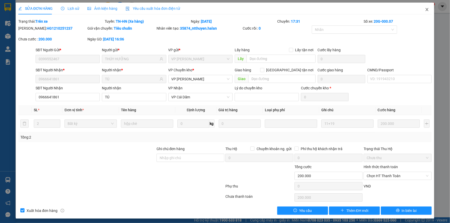
click at [425, 10] on icon "close" at bounding box center [427, 9] width 4 height 4
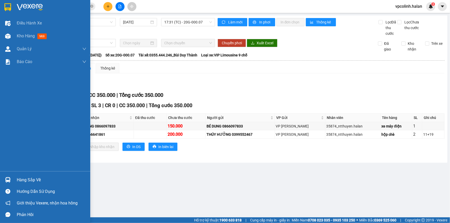
click at [10, 172] on div "Hàng sắp về Hướng dẫn sử dụng Giới thiệu Vexere, nhận hoa hồng Phản hồi" at bounding box center [45, 195] width 90 height 49
click at [11, 177] on div at bounding box center [7, 179] width 9 height 9
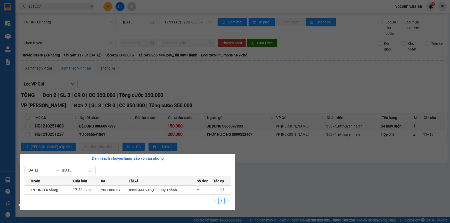
click at [323, 194] on section "Kết quả tìm kiếm ( 260 ) Bộ lọc Mã ĐH Trạng thái Món hàng Thu hộ Tổng cước Chưa…" at bounding box center [225, 111] width 450 height 223
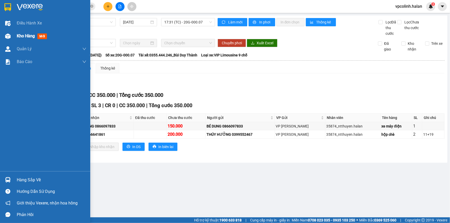
click at [10, 40] on div at bounding box center [7, 36] width 9 height 9
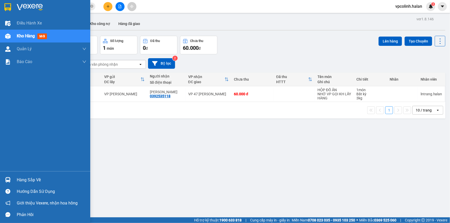
drag, startPoint x: 0, startPoint y: 170, endPoint x: 2, endPoint y: 175, distance: 5.6
click at [1, 170] on div "Điều hành xe Kho hàng mới Quản [PERSON_NAME] lý chuyến Quản lý kiểm kho Báo cáo…" at bounding box center [45, 94] width 90 height 155
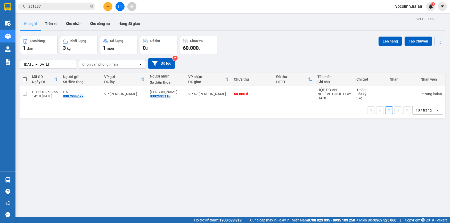
drag, startPoint x: 95, startPoint y: 102, endPoint x: 98, endPoint y: 100, distance: 3.1
click at [97, 101] on div "Mã GD Ngày ĐH Người gửi Số điện thoại VP gửi ĐC lấy Người nhận Số điện thoại VP…" at bounding box center [232, 96] width 425 height 46
click at [273, 95] on td at bounding box center [293, 94] width 41 height 16
checkbox input "true"
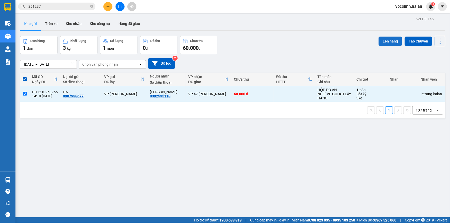
click at [381, 41] on button "Lên hàng" at bounding box center [389, 41] width 23 height 9
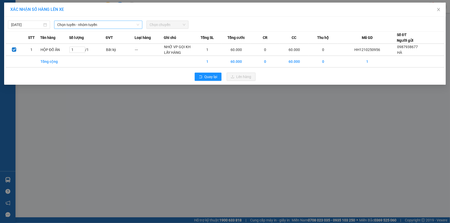
click at [89, 25] on span "Chọn tuyến - nhóm tuyến" at bounding box center [98, 25] width 82 height 8
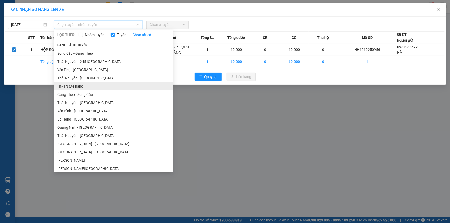
scroll to position [47, 0]
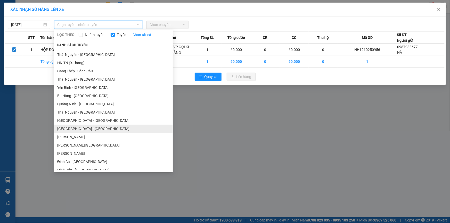
click at [86, 130] on li "[GEOGRAPHIC_DATA] - [GEOGRAPHIC_DATA]" at bounding box center [113, 129] width 119 height 8
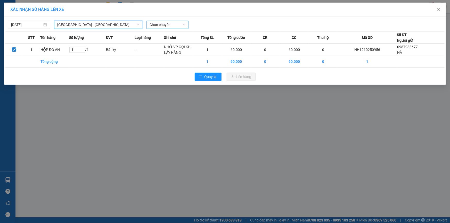
click at [175, 22] on span "Chọn chuyến" at bounding box center [167, 25] width 36 height 8
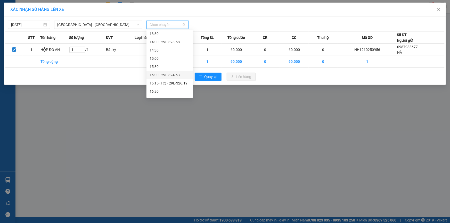
scroll to position [177, 0]
click at [179, 81] on div "16:15 (TC) - 29E-326.19" at bounding box center [169, 81] width 40 height 6
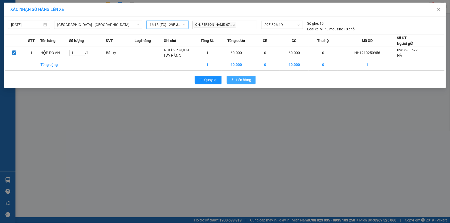
click at [238, 76] on button "Lên hàng" at bounding box center [240, 80] width 29 height 8
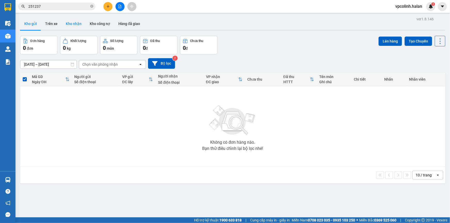
click at [70, 26] on button "Kho nhận" at bounding box center [74, 24] width 24 height 12
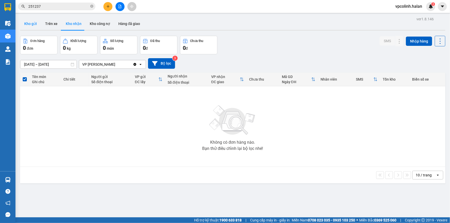
click at [34, 25] on button "Kho gửi" at bounding box center [30, 24] width 21 height 12
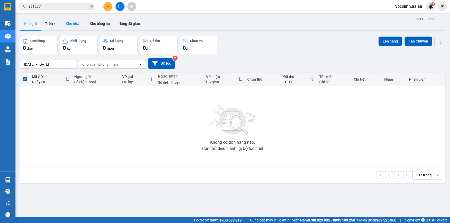
click at [76, 21] on button "Kho nhận" at bounding box center [74, 24] width 24 height 12
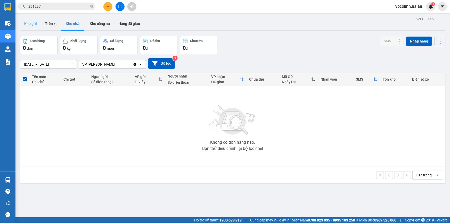
click at [32, 23] on button "Kho gửi" at bounding box center [30, 24] width 21 height 12
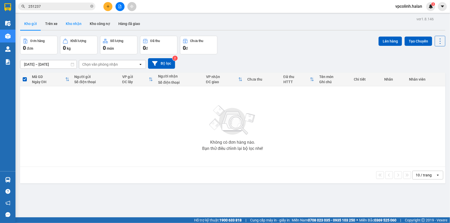
click at [68, 25] on button "Kho nhận" at bounding box center [74, 24] width 24 height 12
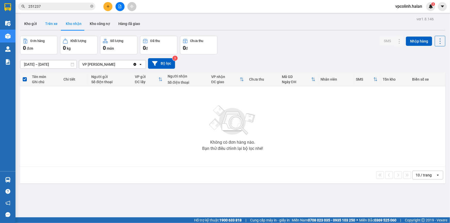
click at [52, 26] on button "Trên xe" at bounding box center [51, 24] width 21 height 12
type input "[DATE] – [DATE]"
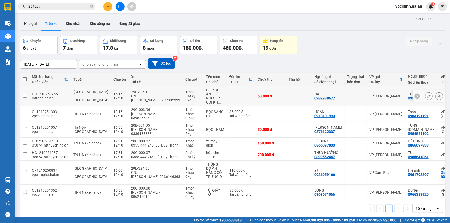
click at [425, 96] on button at bounding box center [428, 96] width 7 height 9
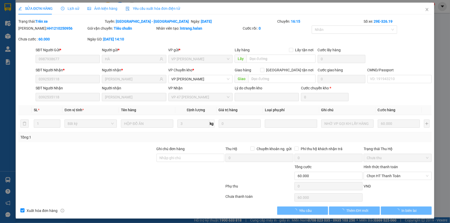
type input "0987938677"
type input "HÀ"
type input "0392535118"
type input "[PERSON_NAME]"
type input "0"
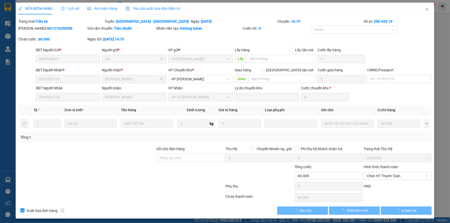
type input "60.000"
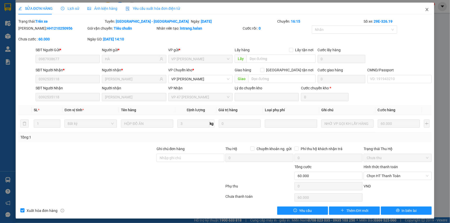
click at [425, 10] on icon "close" at bounding box center [427, 9] width 4 height 4
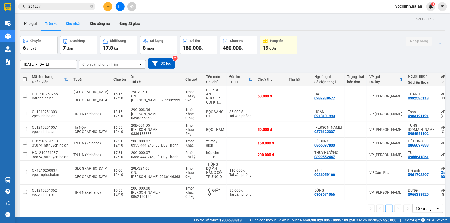
click at [64, 23] on button "Kho nhận" at bounding box center [74, 24] width 24 height 12
type input "[DATE] – [DATE]"
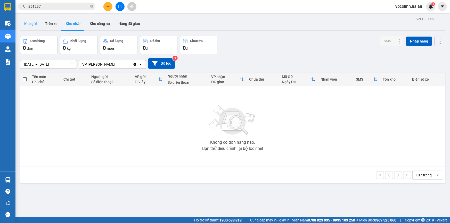
click at [36, 24] on button "Kho gửi" at bounding box center [30, 24] width 21 height 12
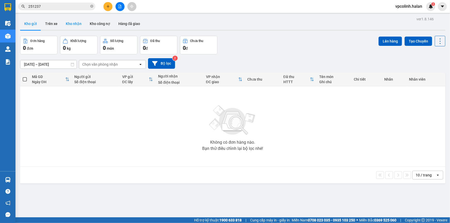
click at [73, 29] on button "Kho nhận" at bounding box center [74, 24] width 24 height 12
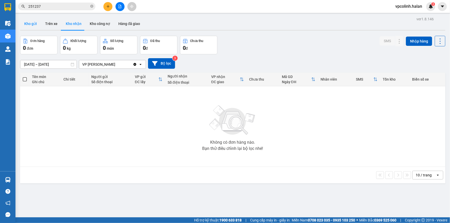
click at [32, 21] on button "Kho gửi" at bounding box center [30, 24] width 21 height 12
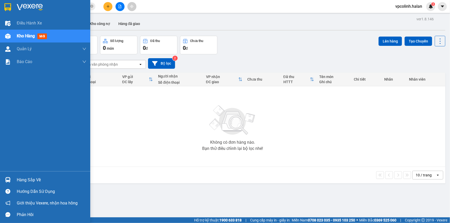
drag, startPoint x: 3, startPoint y: 181, endPoint x: 6, endPoint y: 180, distance: 3.1
click at [3, 181] on div "Hàng sắp về" at bounding box center [45, 180] width 90 height 12
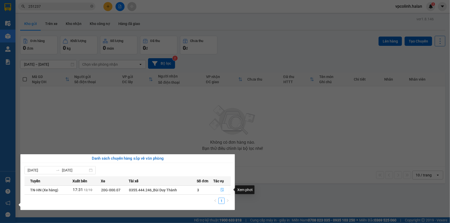
click at [225, 189] on button "button" at bounding box center [222, 190] width 17 height 8
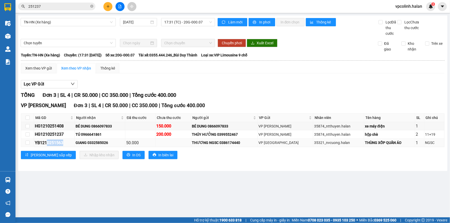
drag, startPoint x: 48, startPoint y: 143, endPoint x: 56, endPoint y: 140, distance: 8.7
click at [73, 141] on div "YB1210251563" at bounding box center [54, 143] width 39 height 6
copy div "0251563"
click at [55, 7] on input "251237" at bounding box center [58, 7] width 61 height 6
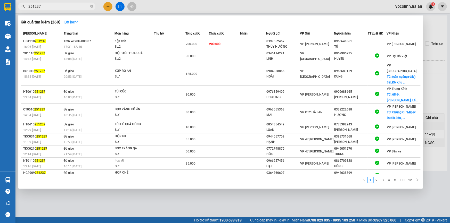
click at [55, 7] on input "251237" at bounding box center [58, 7] width 61 height 6
paste input "0251563"
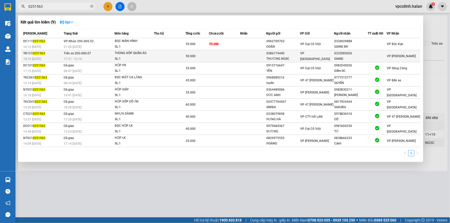
type input "0251563"
click at [163, 51] on td at bounding box center [169, 56] width 31 height 12
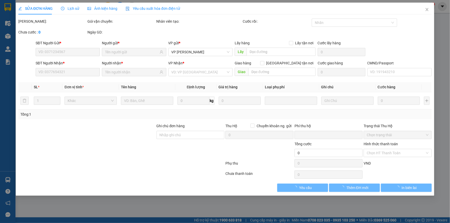
type input "0386174440"
type input "THƯƠNG NGSC"
type input "0332585026"
type input "GIANG"
type input "0"
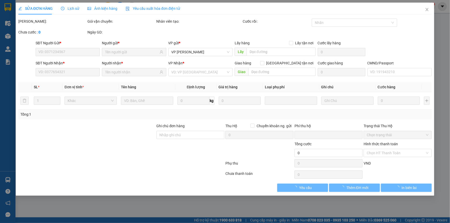
type input "50.000"
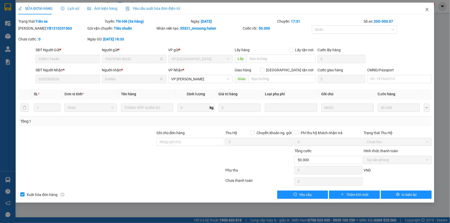
click at [429, 10] on span "Close" at bounding box center [426, 10] width 14 height 14
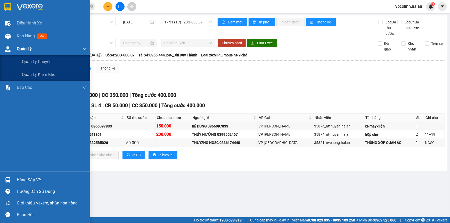
click at [3, 43] on div "Quản Lý" at bounding box center [45, 49] width 90 height 13
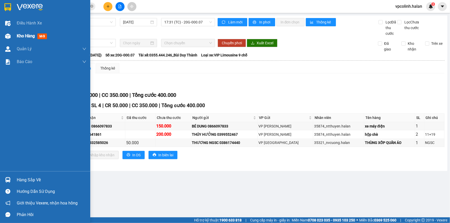
click at [29, 36] on span "Kho hàng" at bounding box center [26, 35] width 18 height 5
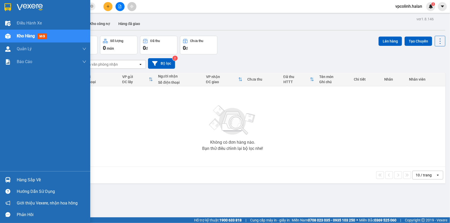
click at [13, 178] on div "Hàng sắp về" at bounding box center [45, 180] width 90 height 12
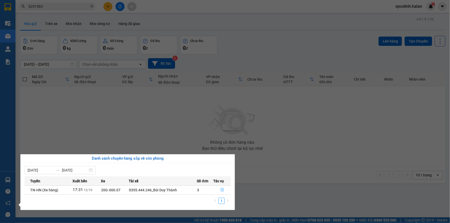
click at [213, 190] on td "3" at bounding box center [205, 190] width 16 height 9
click at [218, 189] on button "button" at bounding box center [222, 190] width 17 height 8
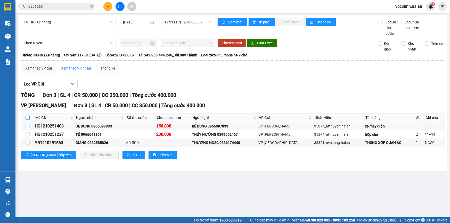
click at [27, 119] on input "checkbox" at bounding box center [28, 118] width 4 height 4
checkbox input "true"
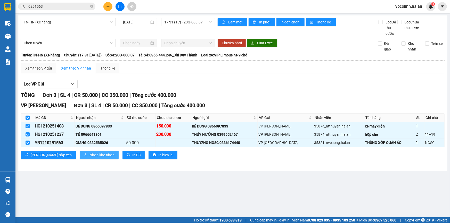
click at [89, 155] on span "Nhập kho nhận" at bounding box center [101, 155] width 25 height 6
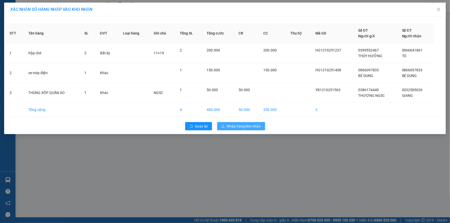
click at [229, 124] on span "Nhập hàng kho nhận" at bounding box center [244, 126] width 34 height 6
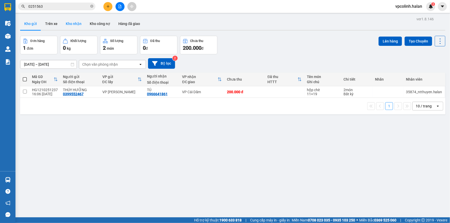
drag, startPoint x: 67, startPoint y: 28, endPoint x: 64, endPoint y: 28, distance: 2.9
click at [67, 28] on button "Kho nhận" at bounding box center [74, 24] width 24 height 12
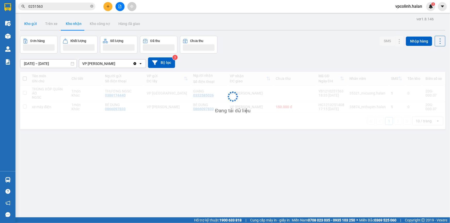
click at [35, 28] on button "Kho gửi" at bounding box center [30, 24] width 21 height 12
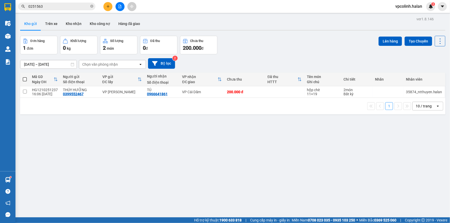
click at [62, 9] on input "0251563" at bounding box center [58, 7] width 61 height 6
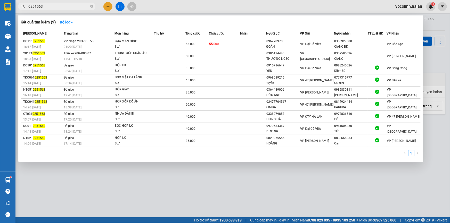
click at [62, 9] on input "0251563" at bounding box center [58, 7] width 61 height 6
type input "251563"
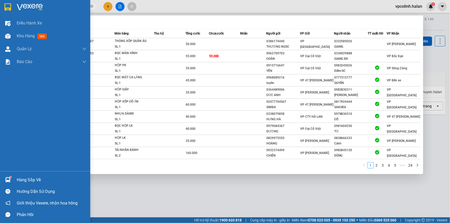
click at [0, 179] on div "Hàng sắp về" at bounding box center [45, 180] width 90 height 12
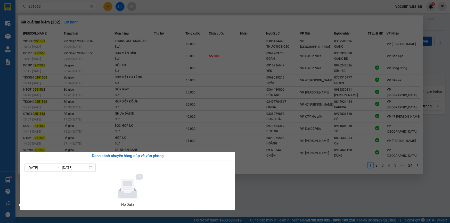
click at [293, 195] on section "Kết quả tìm kiếm ( 232 ) Bộ lọc Mã ĐH Trạng thái Món hàng Thu hộ Tổng cước Chưa…" at bounding box center [225, 111] width 450 height 223
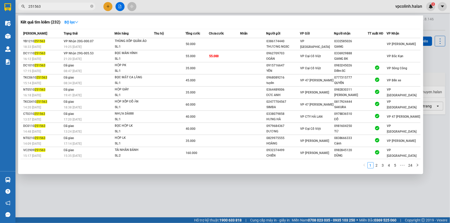
drag, startPoint x: 101, startPoint y: 218, endPoint x: 88, endPoint y: 226, distance: 15.8
drag, startPoint x: 77, startPoint y: 196, endPoint x: 79, endPoint y: 194, distance: 2.7
click at [77, 196] on div at bounding box center [225, 111] width 450 height 223
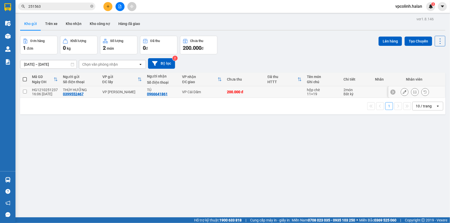
drag, startPoint x: 86, startPoint y: 90, endPoint x: 106, endPoint y: 109, distance: 27.0
click at [86, 91] on div "THÚY HƯỞNG" at bounding box center [80, 90] width 34 height 4
checkbox input "true"
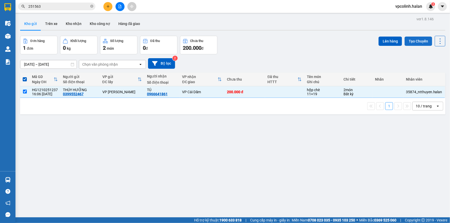
click at [412, 43] on button "Tạo Chuyến" at bounding box center [418, 41] width 28 height 9
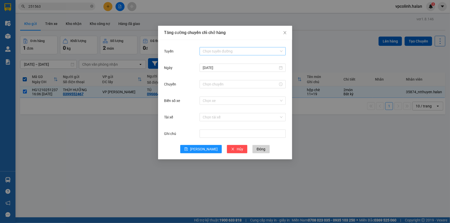
drag, startPoint x: 264, startPoint y: 49, endPoint x: 268, endPoint y: 51, distance: 4.5
click at [265, 50] on input "Tuyến" at bounding box center [241, 51] width 76 height 8
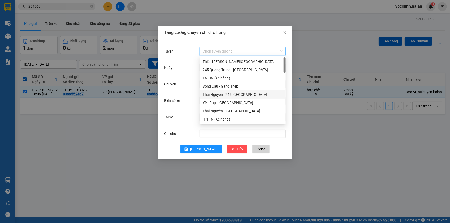
scroll to position [23, 0]
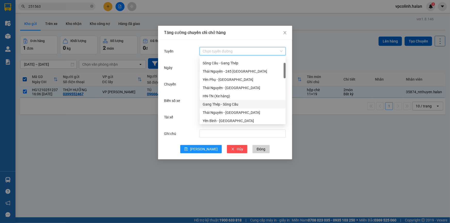
click at [224, 100] on div "Gang Thép - Sông Cầu" at bounding box center [242, 104] width 86 height 8
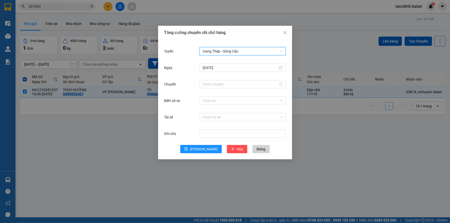
click at [230, 56] on div "Gang Thép - Sông Cầu Gang Thép - Sông Cầu" at bounding box center [242, 51] width 86 height 10
click at [231, 53] on span "Gang Thép - Sông Cầu" at bounding box center [243, 51] width 80 height 8
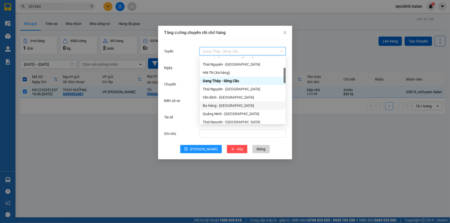
scroll to position [70, 0]
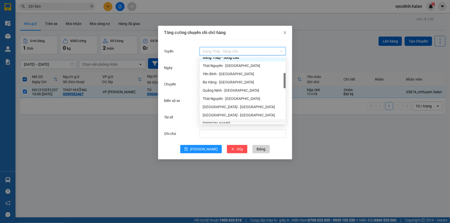
click at [333, 154] on div "Tăng cường chuyến chỉ chở hàng Tuyến Gang Thép - Sông Cầu [DATE] Chuyến Biển số…" at bounding box center [225, 111] width 450 height 223
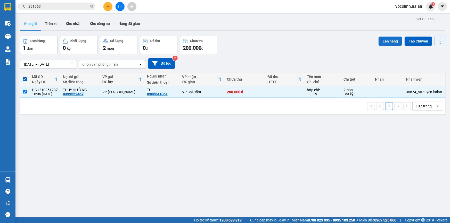
click at [382, 41] on button "Lên hàng" at bounding box center [389, 41] width 23 height 9
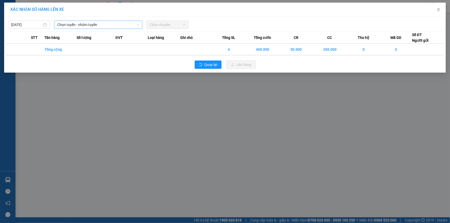
click at [75, 22] on span "Chọn tuyến - nhóm tuyến" at bounding box center [98, 25] width 82 height 8
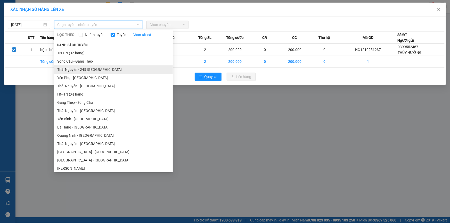
scroll to position [23, 0]
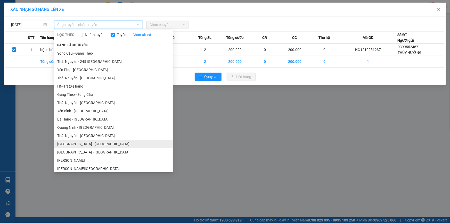
click at [69, 144] on li "[GEOGRAPHIC_DATA] - [GEOGRAPHIC_DATA]" at bounding box center [113, 144] width 119 height 8
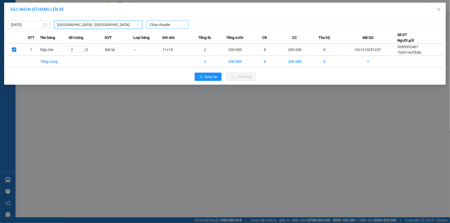
click at [174, 22] on span "Chọn chuyến" at bounding box center [167, 25] width 36 height 8
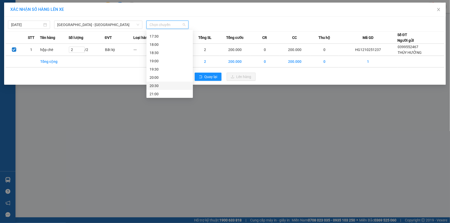
scroll to position [239, 0]
click at [161, 78] on div "20:00" at bounding box center [169, 77] width 40 height 6
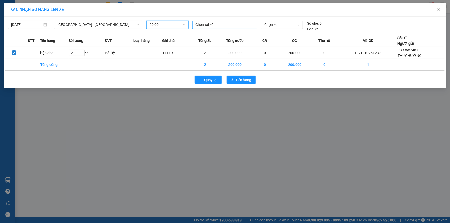
click at [229, 23] on div at bounding box center [225, 25] width 62 height 6
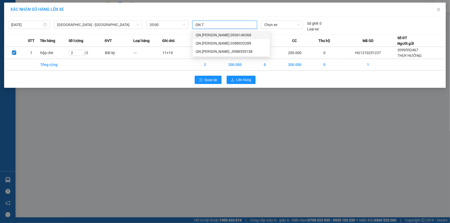
type input "[DOMAIN_NAME]"
click at [223, 35] on div "QN.[PERSON_NAME].0936146368" at bounding box center [231, 35] width 71 height 6
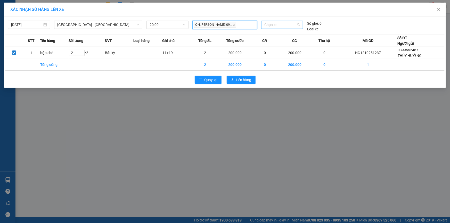
click at [272, 26] on span "Chọn xe" at bounding box center [282, 25] width 36 height 8
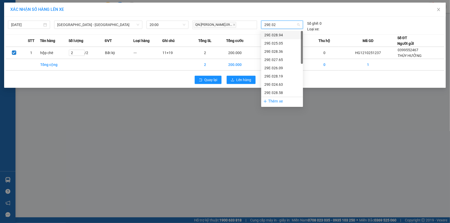
type input "29E-324"
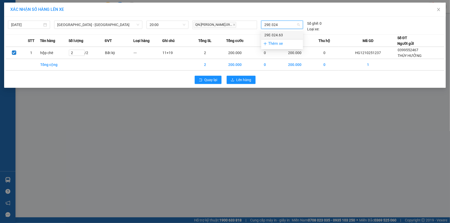
drag, startPoint x: 287, startPoint y: 32, endPoint x: 278, endPoint y: 43, distance: 13.7
click at [287, 32] on div "29E-324.63" at bounding box center [282, 35] width 36 height 6
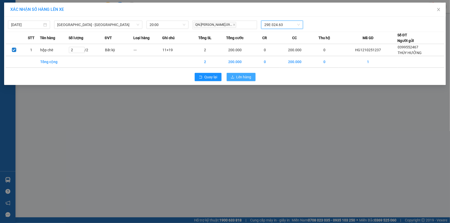
click at [242, 79] on span "Lên hàng" at bounding box center [243, 77] width 15 height 6
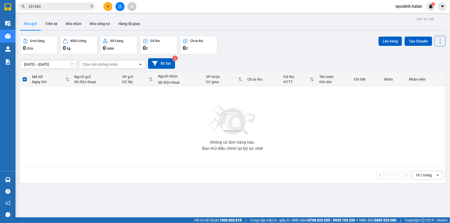
click at [108, 9] on button at bounding box center [107, 6] width 9 height 9
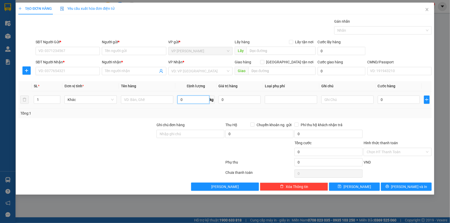
click at [198, 101] on input "0" at bounding box center [193, 100] width 32 height 8
type input "15"
click at [390, 95] on div "0" at bounding box center [398, 100] width 42 height 10
click at [397, 102] on input "0" at bounding box center [398, 100] width 42 height 8
type input "5"
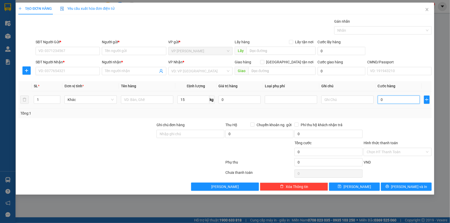
type input "5"
type input "50"
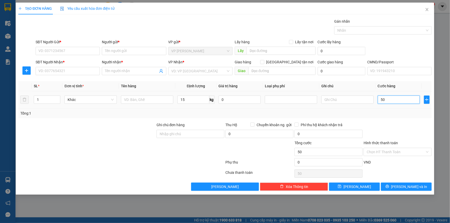
type input "500"
type input "5.000"
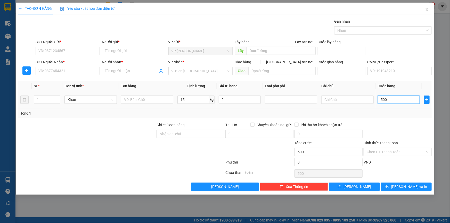
type input "5.000"
type input "50.000"
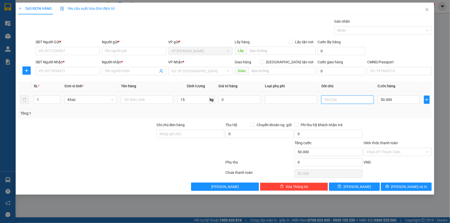
click at [340, 98] on input "text" at bounding box center [347, 100] width 52 height 8
type input "+30K CỒNG KỀNH"
click at [392, 98] on input "50.000" at bounding box center [398, 100] width 42 height 8
type input "8"
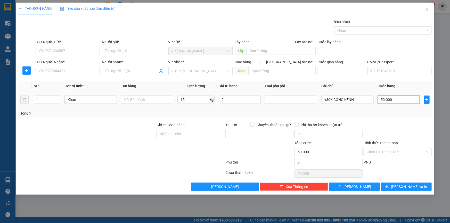
type input "8"
type input "80"
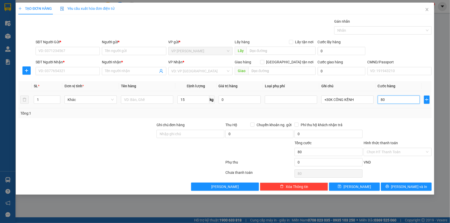
type input "800"
type input "8.000"
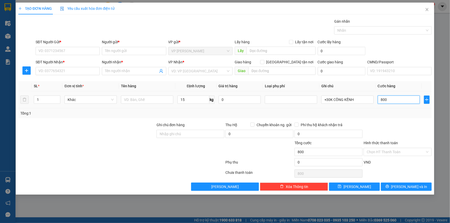
type input "8.000"
type input "80.000"
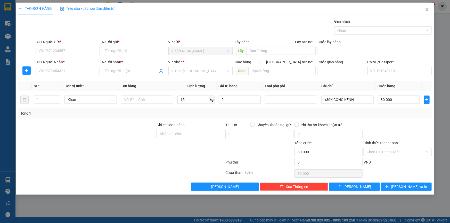
click at [426, 11] on icon "close" at bounding box center [427, 9] width 4 height 4
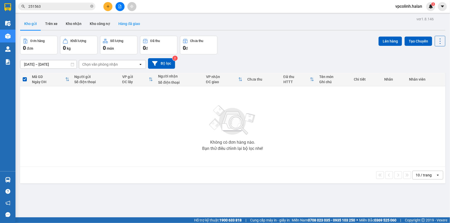
click at [128, 29] on button "Hàng đã giao" at bounding box center [129, 24] width 30 height 12
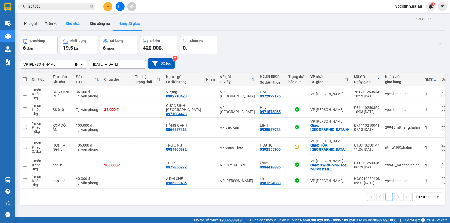
click at [82, 22] on button "Kho nhận" at bounding box center [74, 24] width 24 height 12
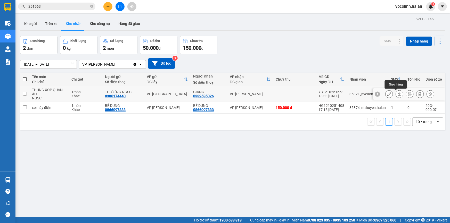
click at [397, 95] on icon at bounding box center [399, 94] width 4 height 4
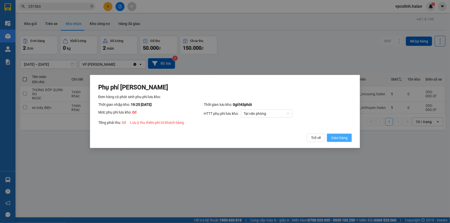
click at [350, 134] on button "Giao hàng" at bounding box center [339, 138] width 25 height 8
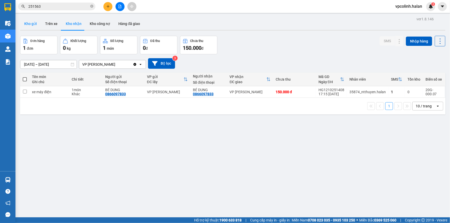
click at [33, 21] on button "Kho gửi" at bounding box center [30, 24] width 21 height 12
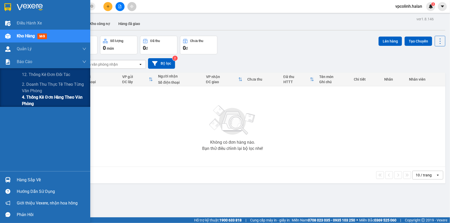
click at [40, 101] on span "4. Thống kê đơn hàng theo văn phòng" at bounding box center [54, 100] width 64 height 13
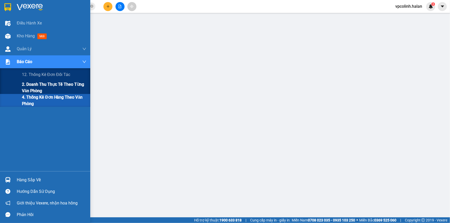
click at [29, 85] on span "2. Doanh thu thực tế theo từng văn phòng" at bounding box center [54, 87] width 64 height 13
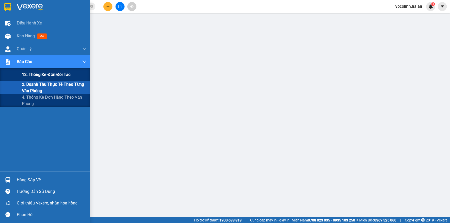
click at [23, 73] on span "12. Thống kê đơn đối tác" at bounding box center [46, 74] width 48 height 6
